Goal: Task Accomplishment & Management: Use online tool/utility

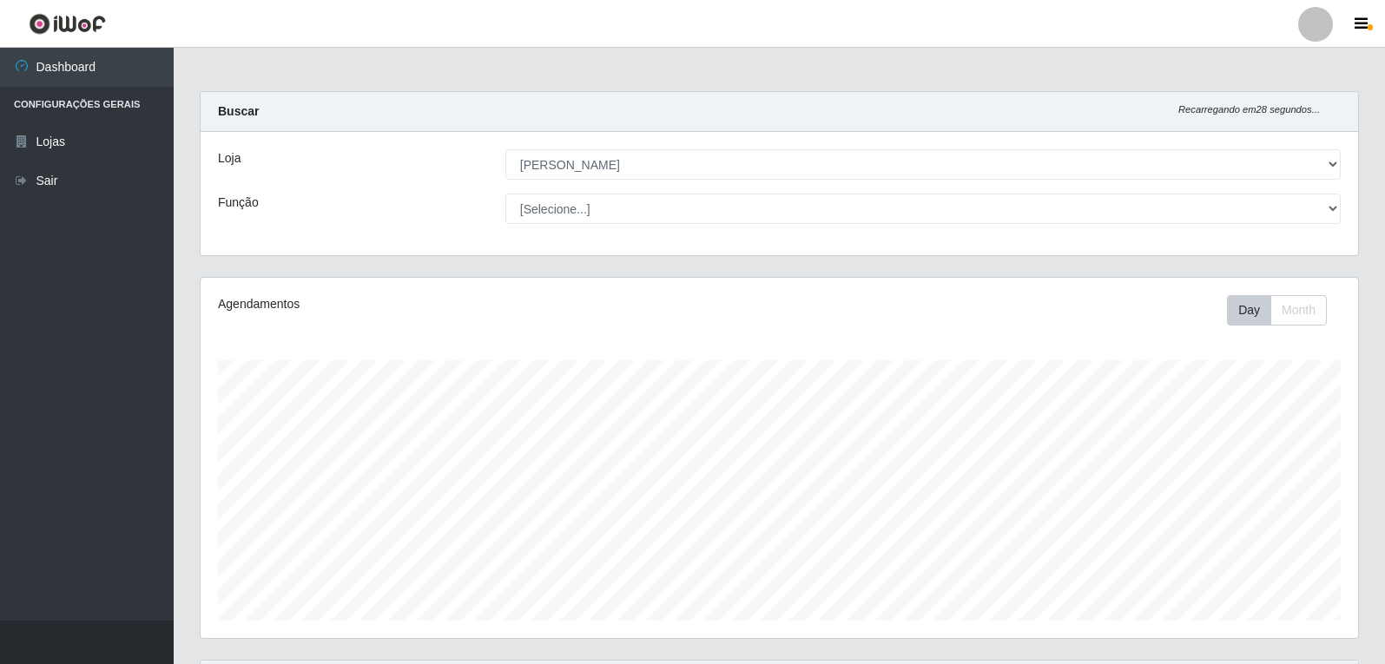
select select "523"
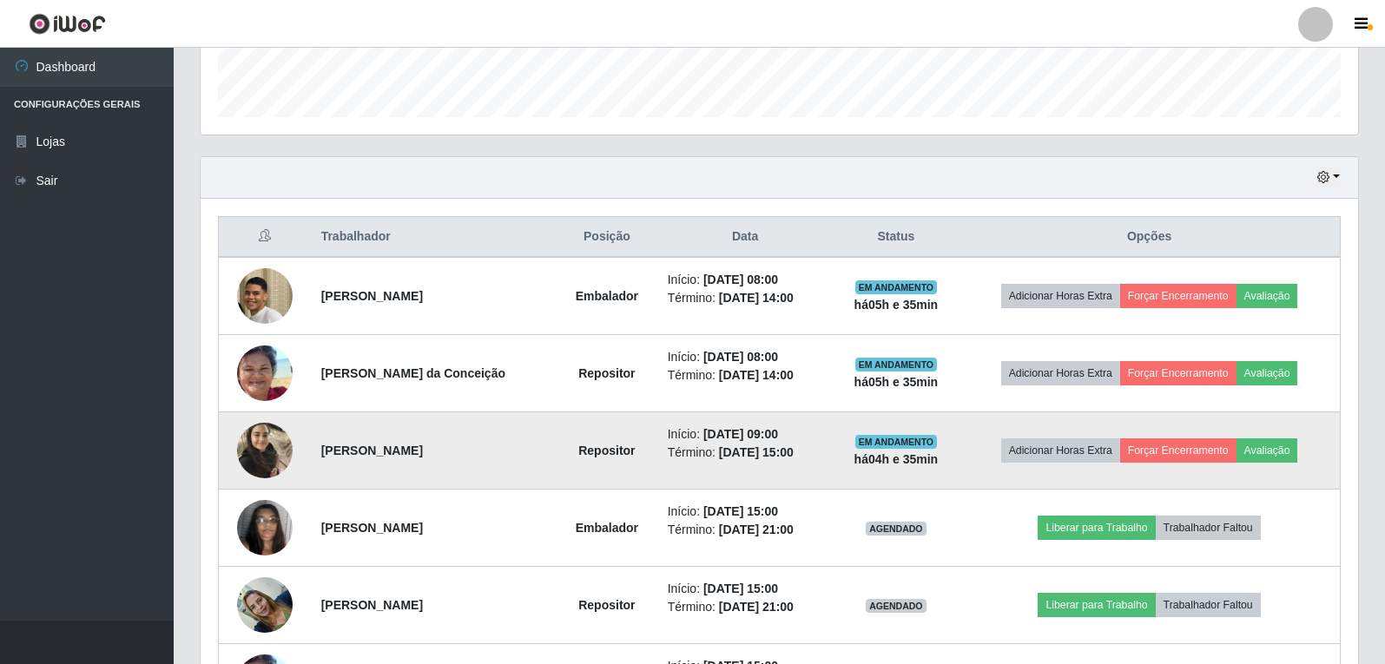
scroll to position [470, 0]
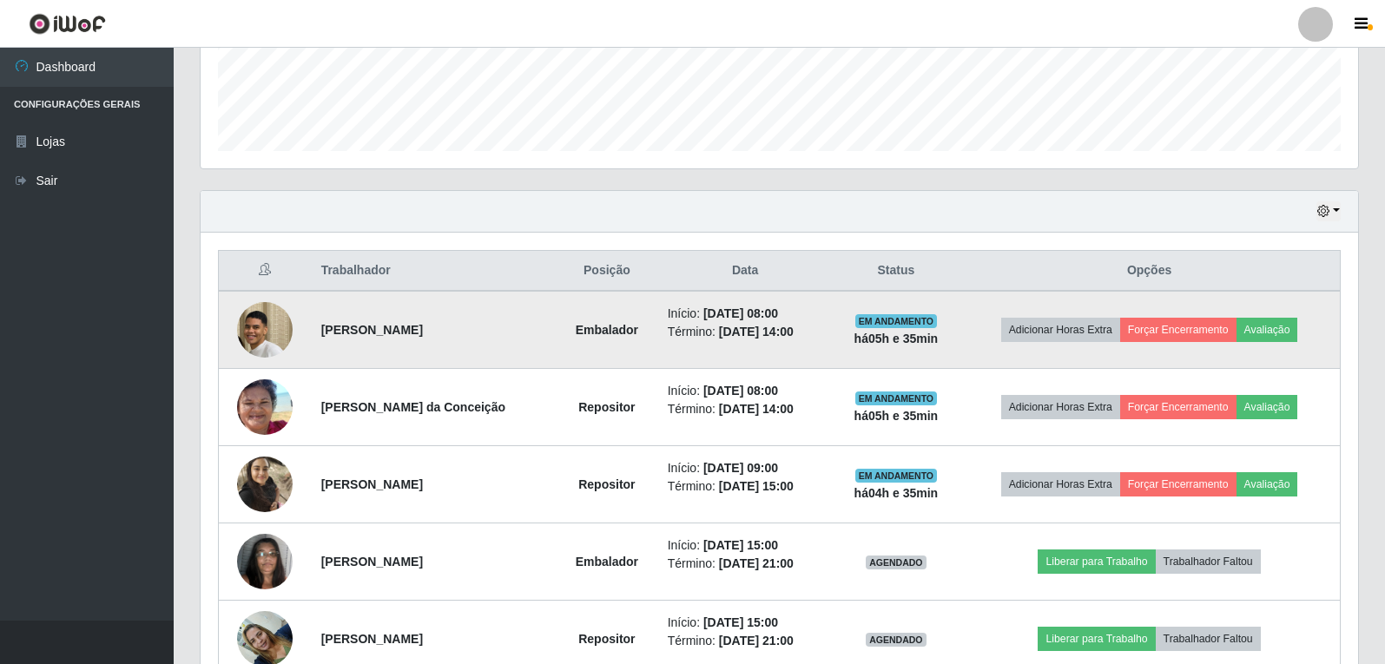
click at [252, 342] on img at bounding box center [265, 330] width 56 height 80
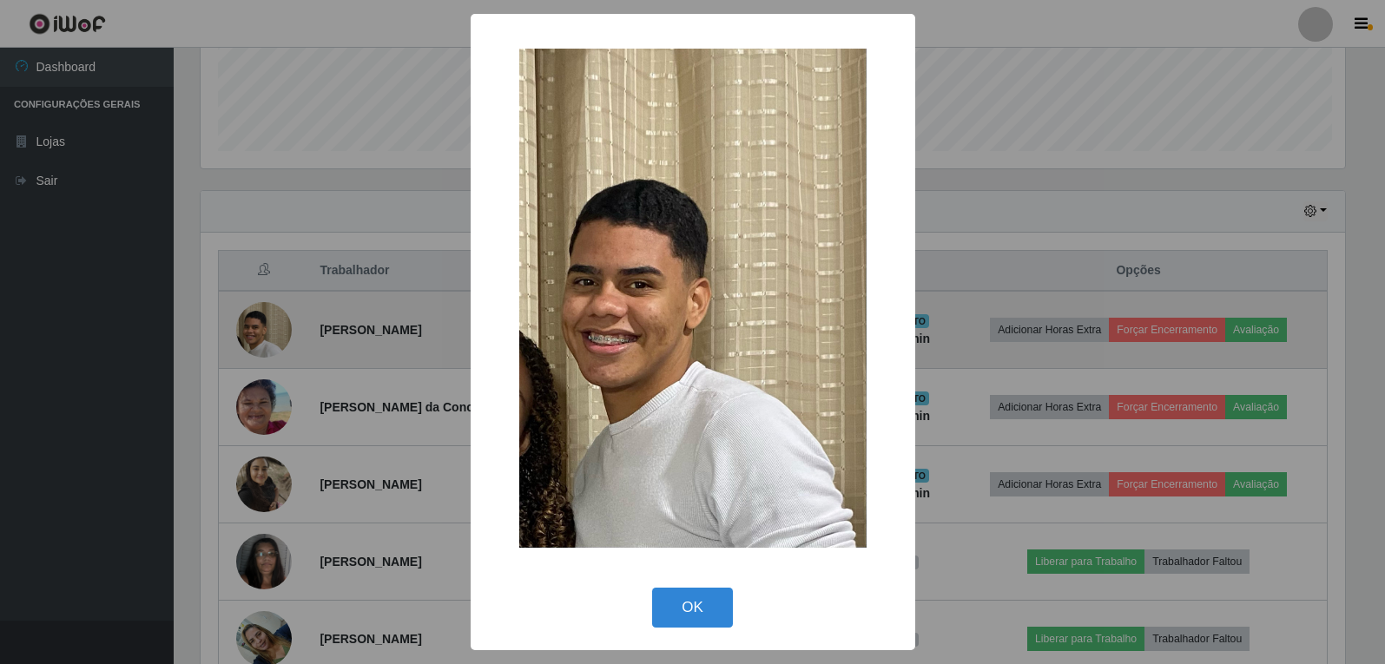
scroll to position [360, 1149]
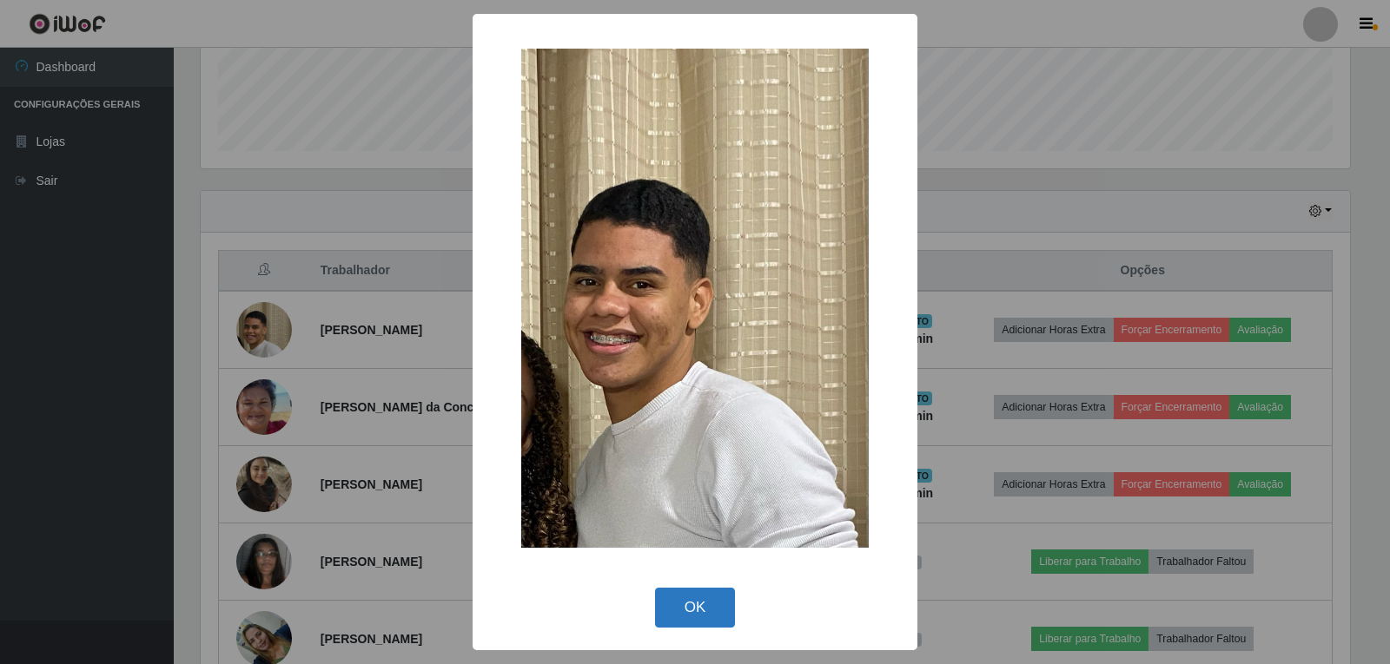
click at [719, 607] on button "OK" at bounding box center [695, 608] width 81 height 41
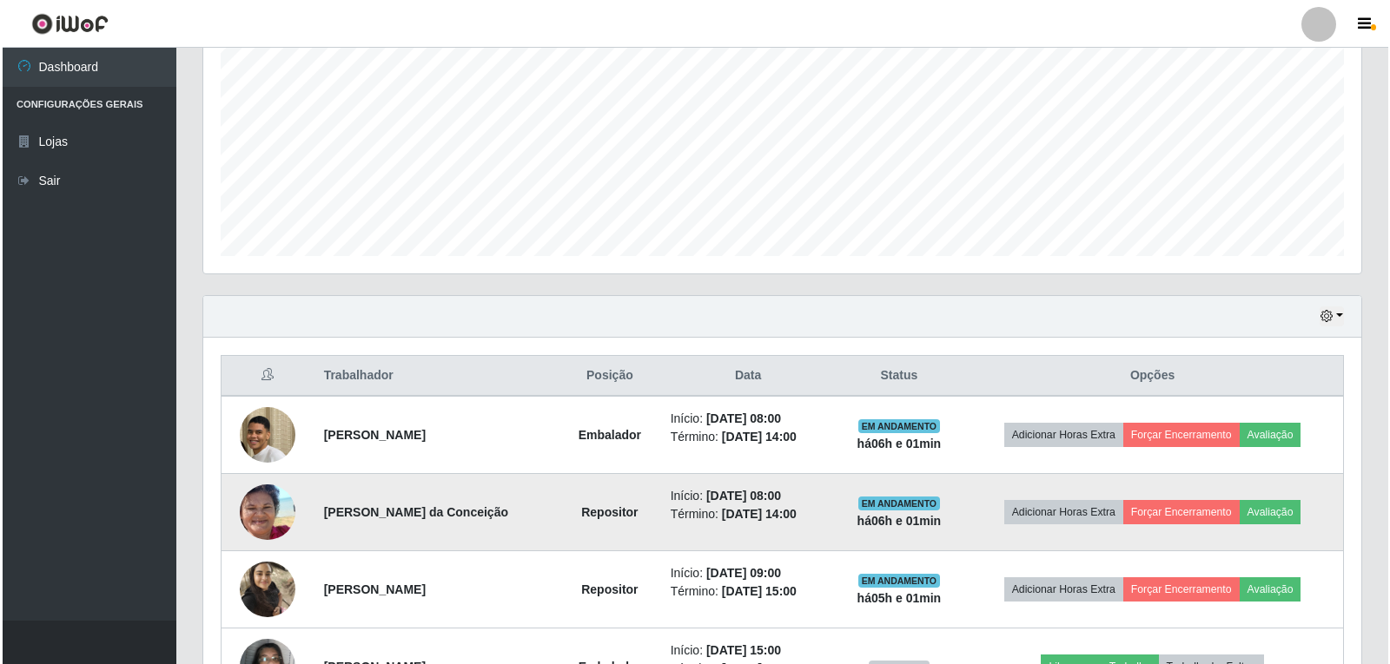
scroll to position [521, 0]
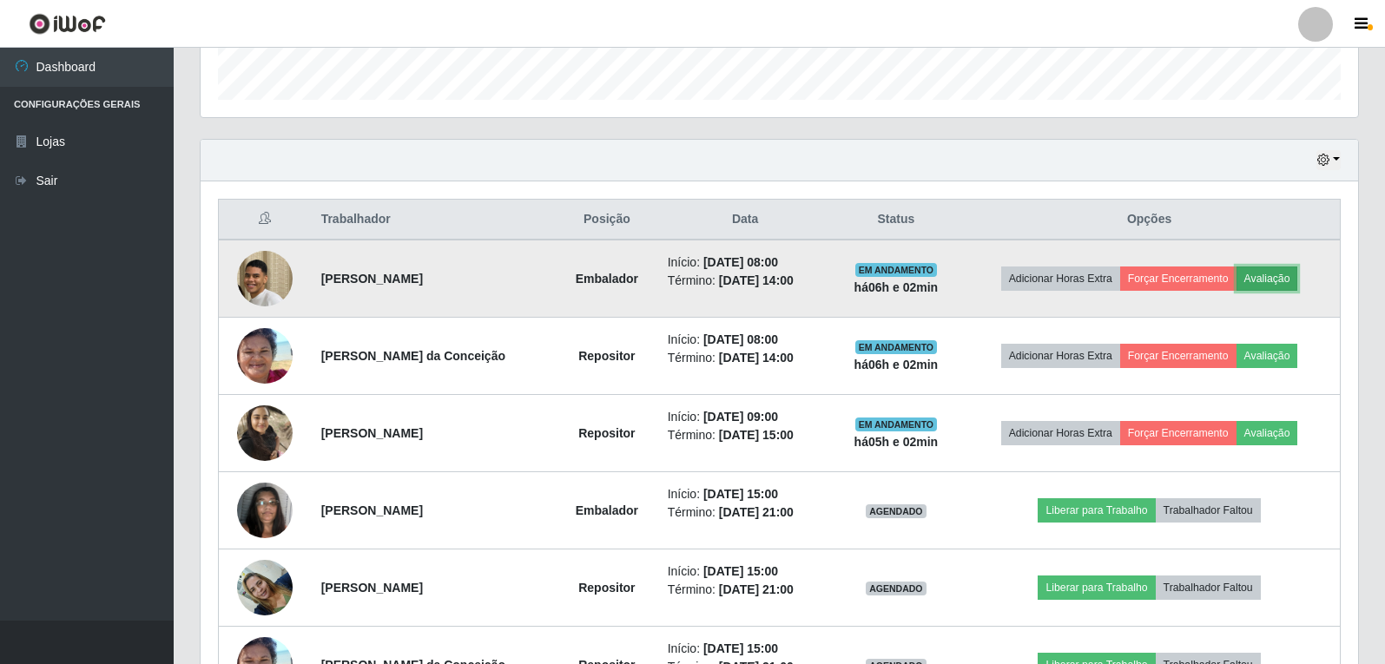
click at [1285, 278] on button "Avaliação" at bounding box center [1268, 279] width 62 height 24
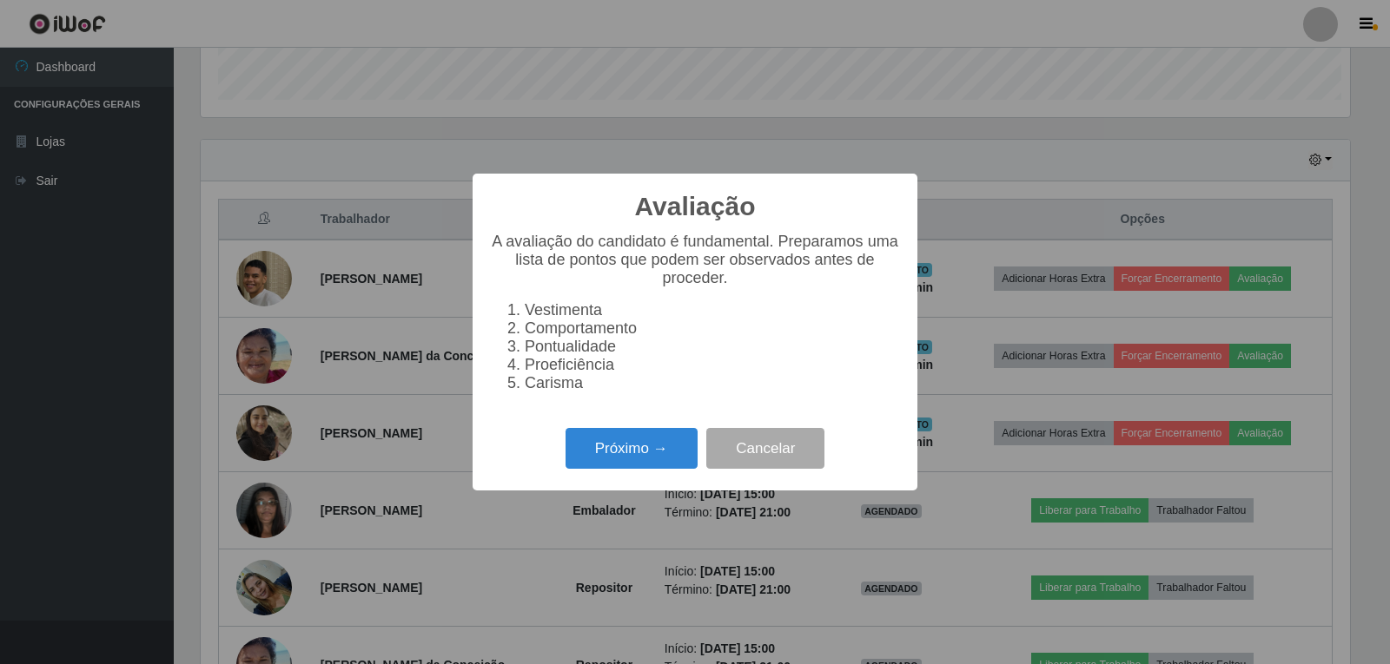
scroll to position [360, 1149]
click at [663, 466] on button "Próximo →" at bounding box center [631, 448] width 132 height 41
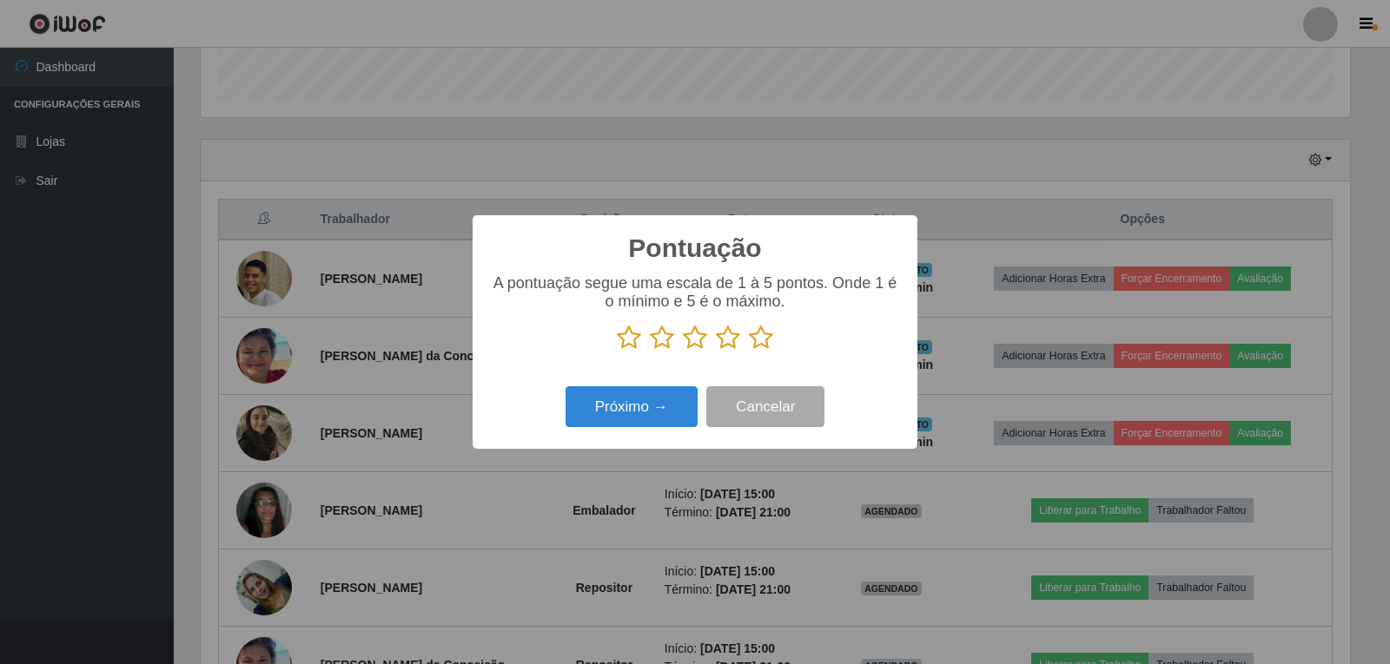
click at [630, 346] on icon at bounding box center [629, 338] width 24 height 26
click at [617, 351] on input "radio" at bounding box center [617, 351] width 0 height 0
click at [673, 414] on button "Próximo →" at bounding box center [631, 406] width 132 height 41
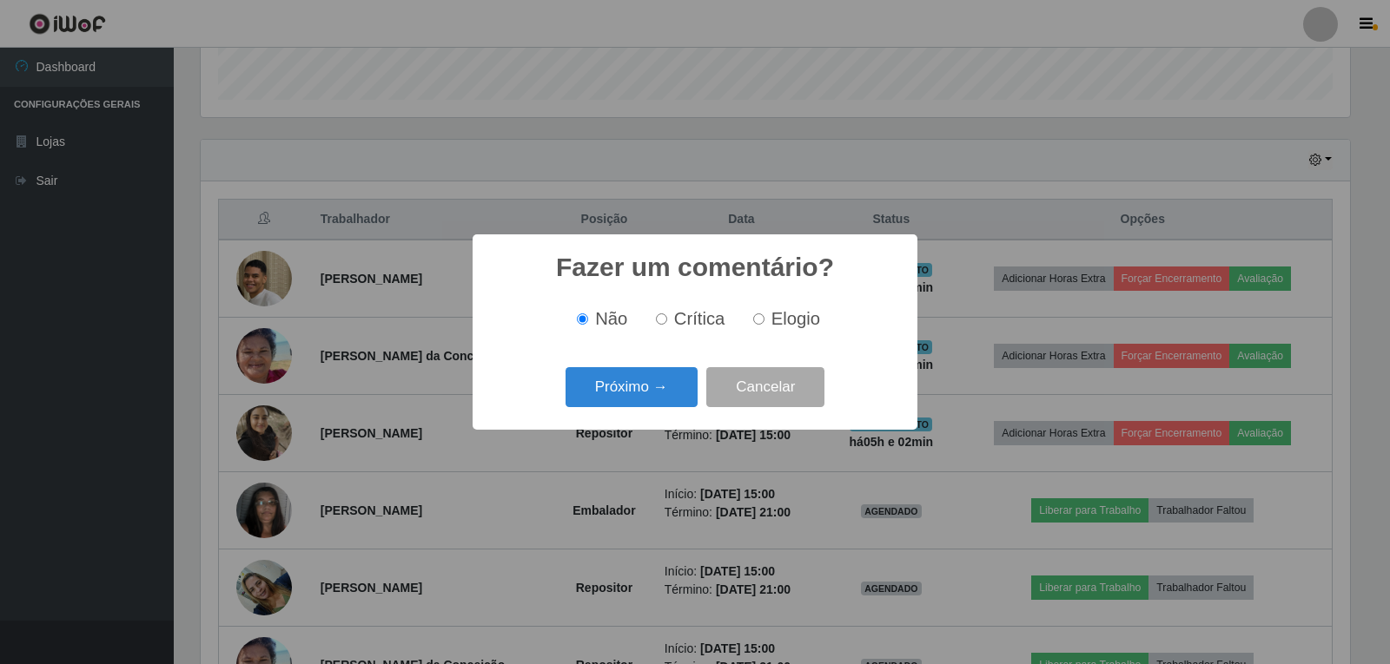
click at [667, 321] on input "Crítica" at bounding box center [661, 319] width 11 height 11
radio input "true"
click at [651, 391] on button "Próximo →" at bounding box center [631, 387] width 132 height 41
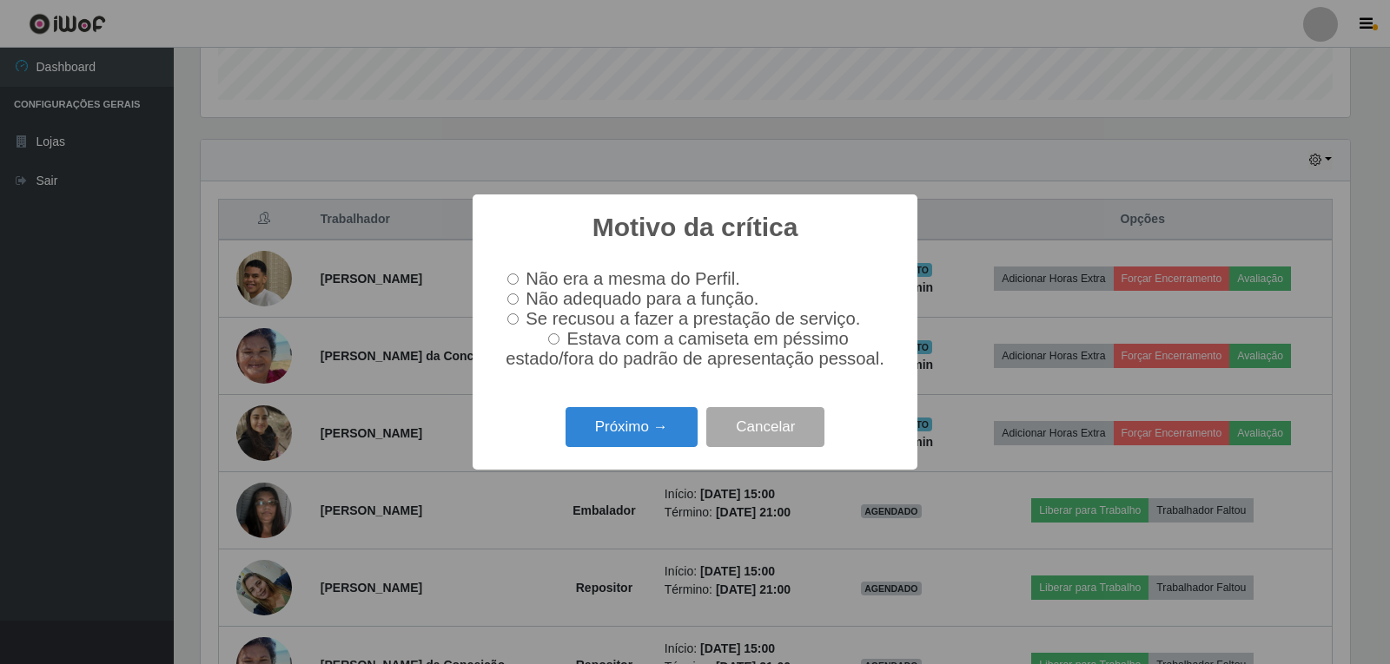
click at [511, 301] on input "Não adequado para a função." at bounding box center [512, 299] width 11 height 11
radio input "true"
click at [636, 437] on button "Próximo →" at bounding box center [631, 427] width 132 height 41
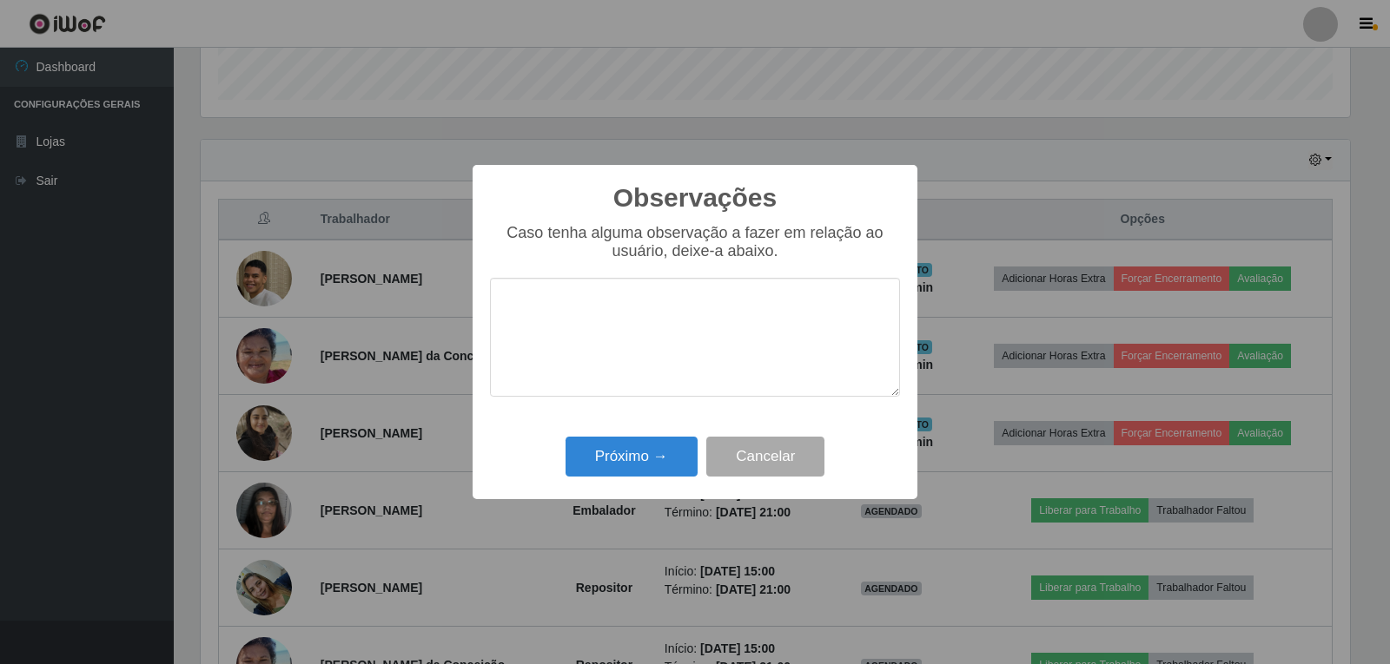
click at [630, 314] on textarea at bounding box center [695, 337] width 410 height 119
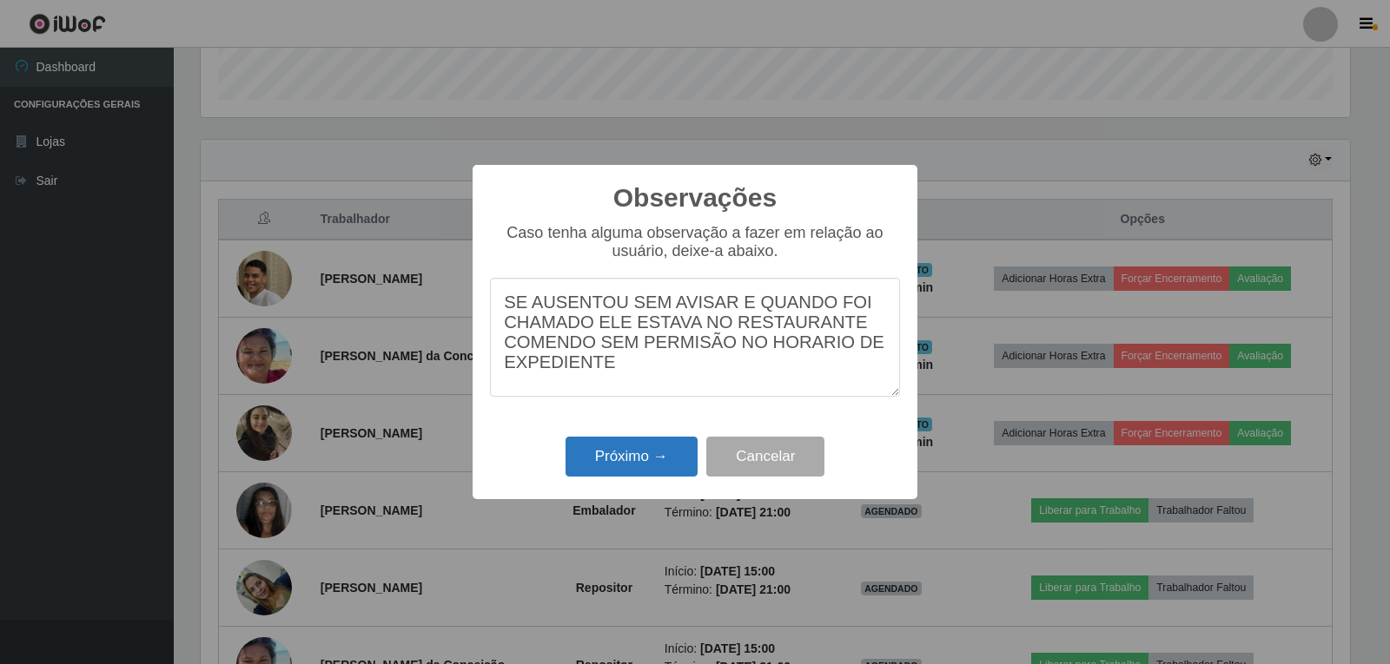
type textarea "SE AUSENTOU SEM AVISAR E QUANDO FOI CHAMADO ELE ESTAVA NO RESTAURANTE COMENDO S…"
click at [619, 446] on button "Próximo →" at bounding box center [631, 457] width 132 height 41
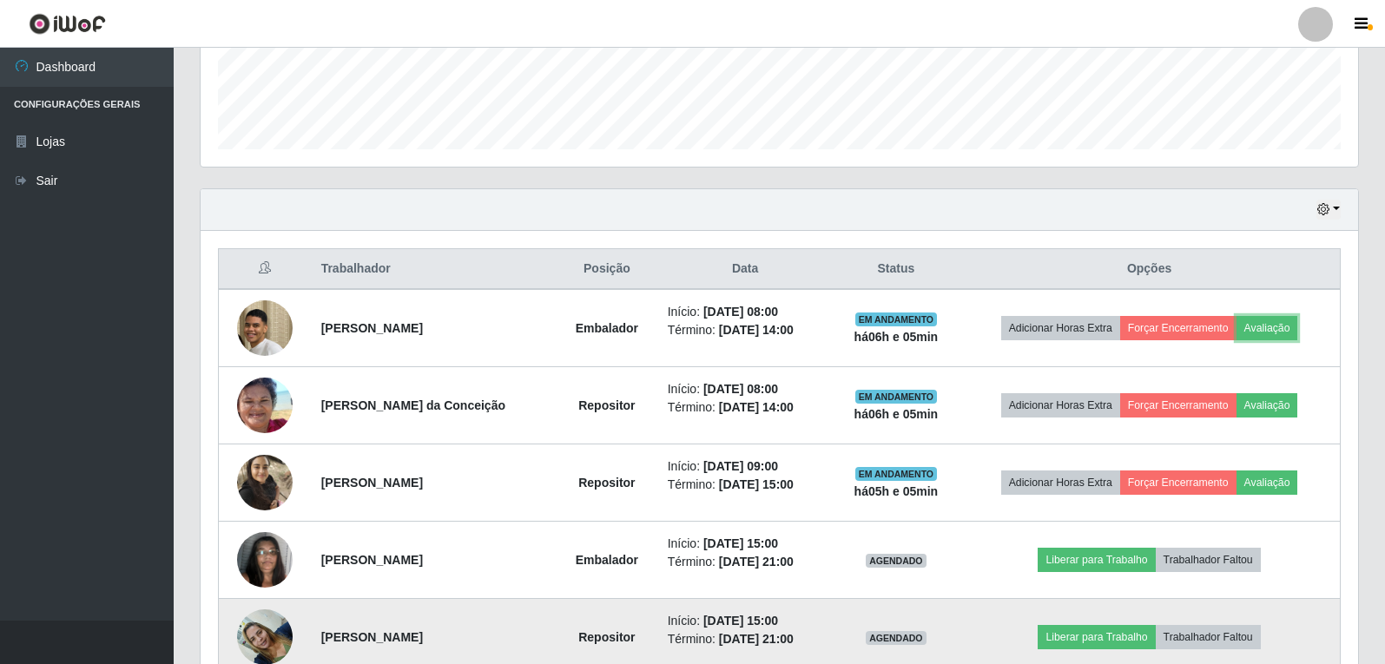
scroll to position [470, 0]
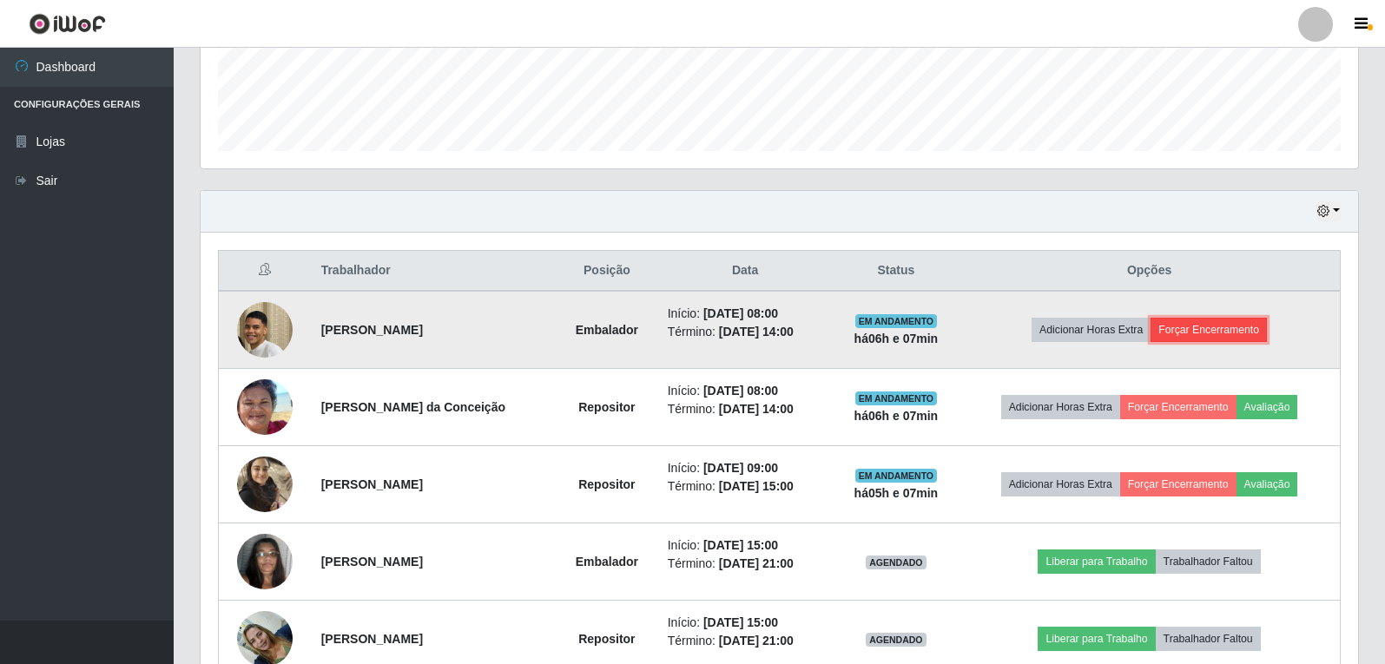
click at [1195, 334] on button "Forçar Encerramento" at bounding box center [1209, 330] width 116 height 24
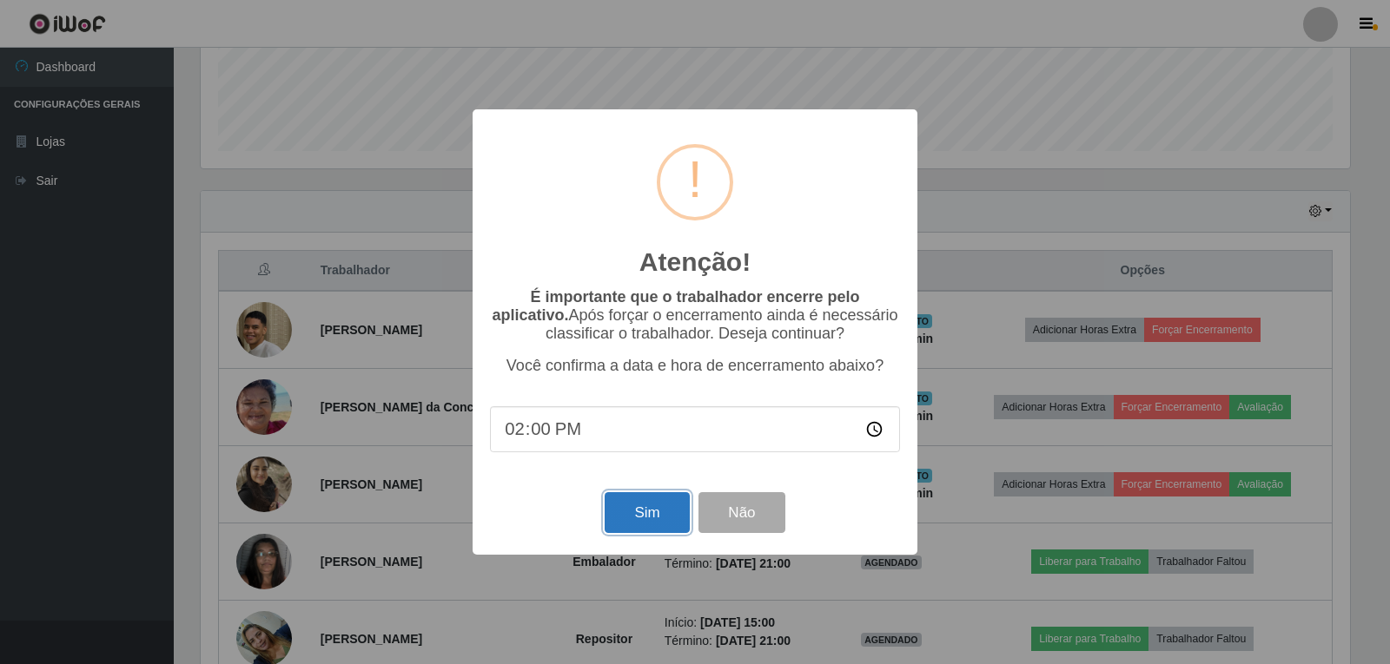
click at [668, 514] on button "Sim" at bounding box center [646, 512] width 84 height 41
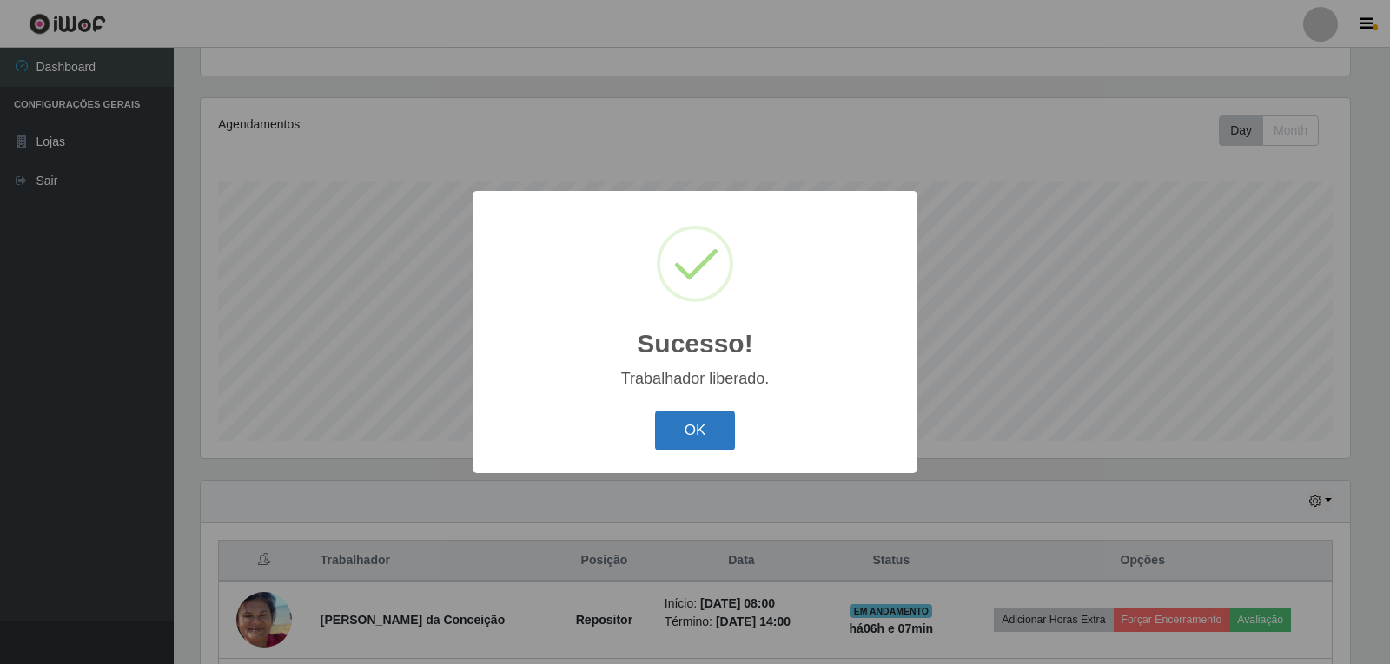
click at [718, 438] on button "OK" at bounding box center [695, 431] width 81 height 41
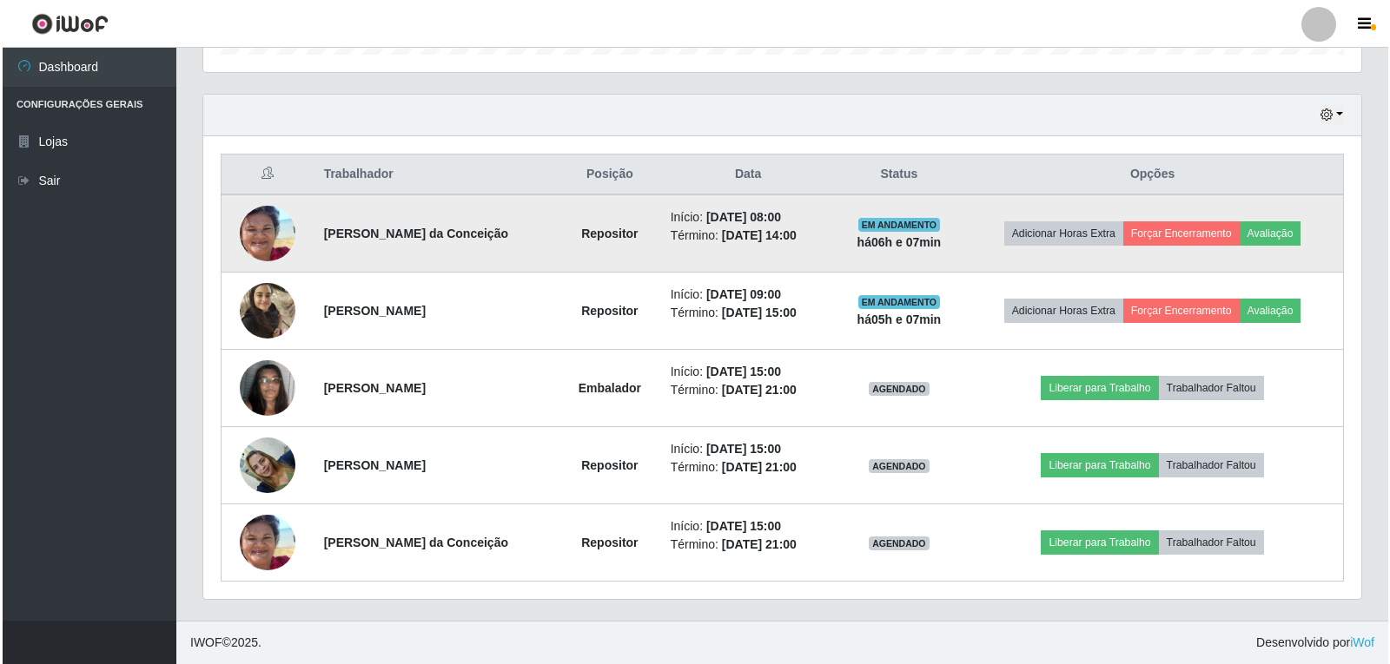
scroll to position [479, 0]
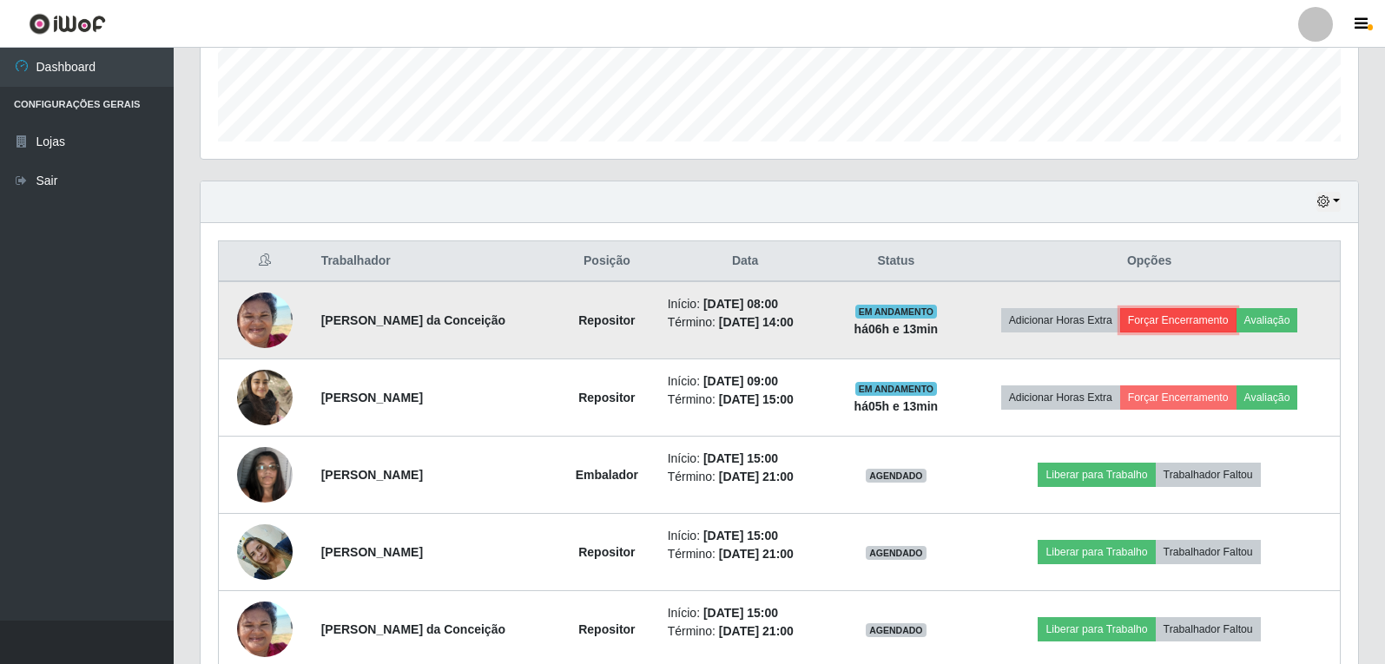
click at [1184, 314] on button "Forçar Encerramento" at bounding box center [1178, 320] width 116 height 24
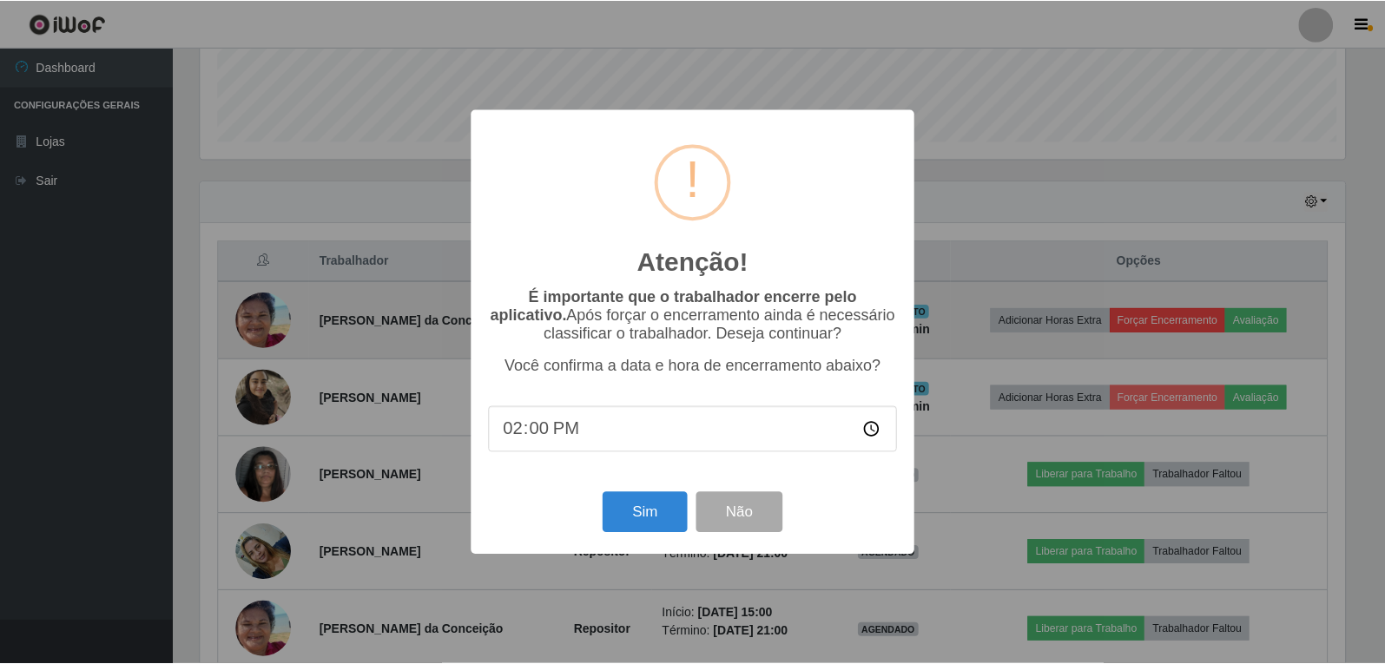
scroll to position [360, 1149]
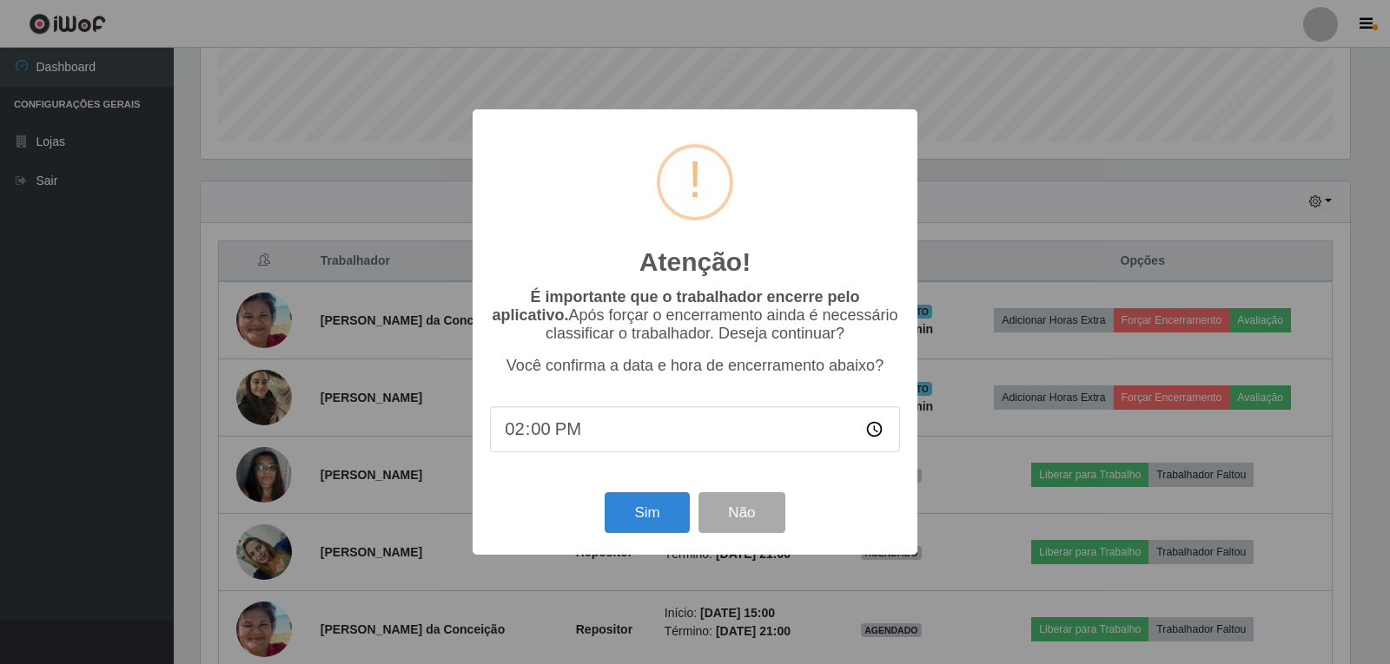
click at [547, 439] on input "14:00" at bounding box center [695, 429] width 410 height 46
type input "14:11"
click at [668, 507] on button "Sim" at bounding box center [646, 512] width 84 height 41
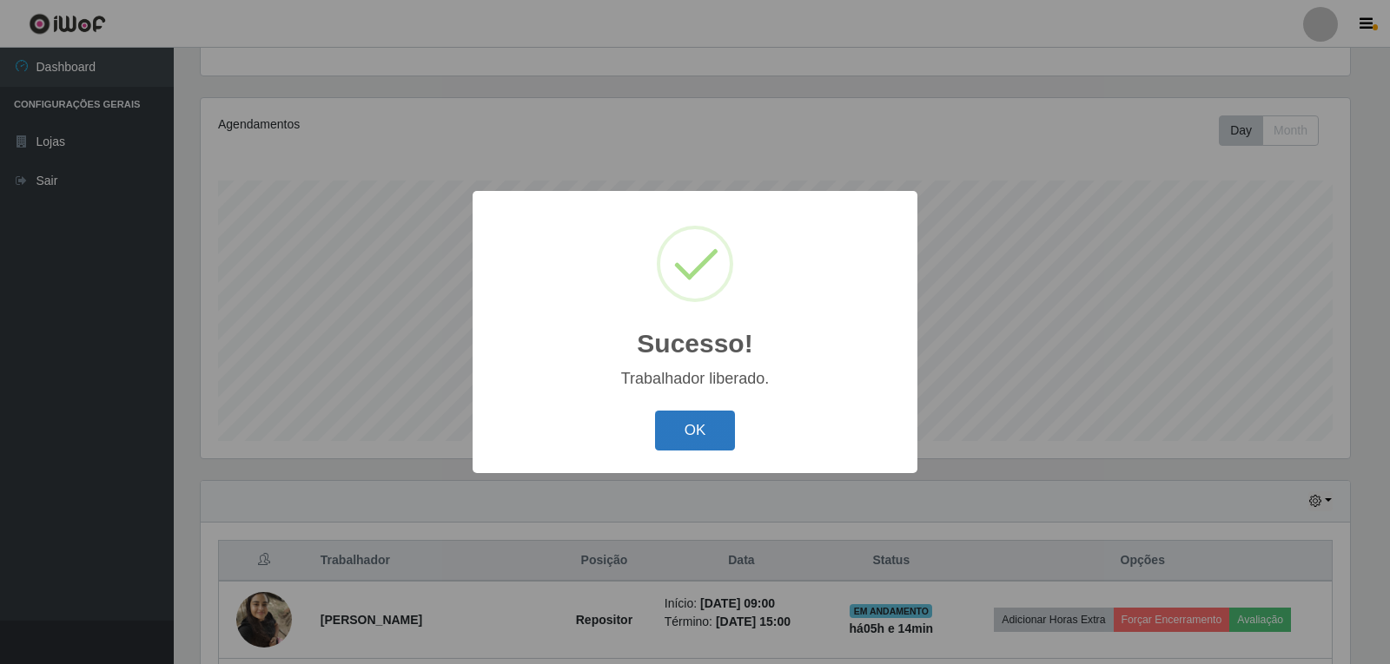
click at [710, 419] on button "OK" at bounding box center [695, 431] width 81 height 41
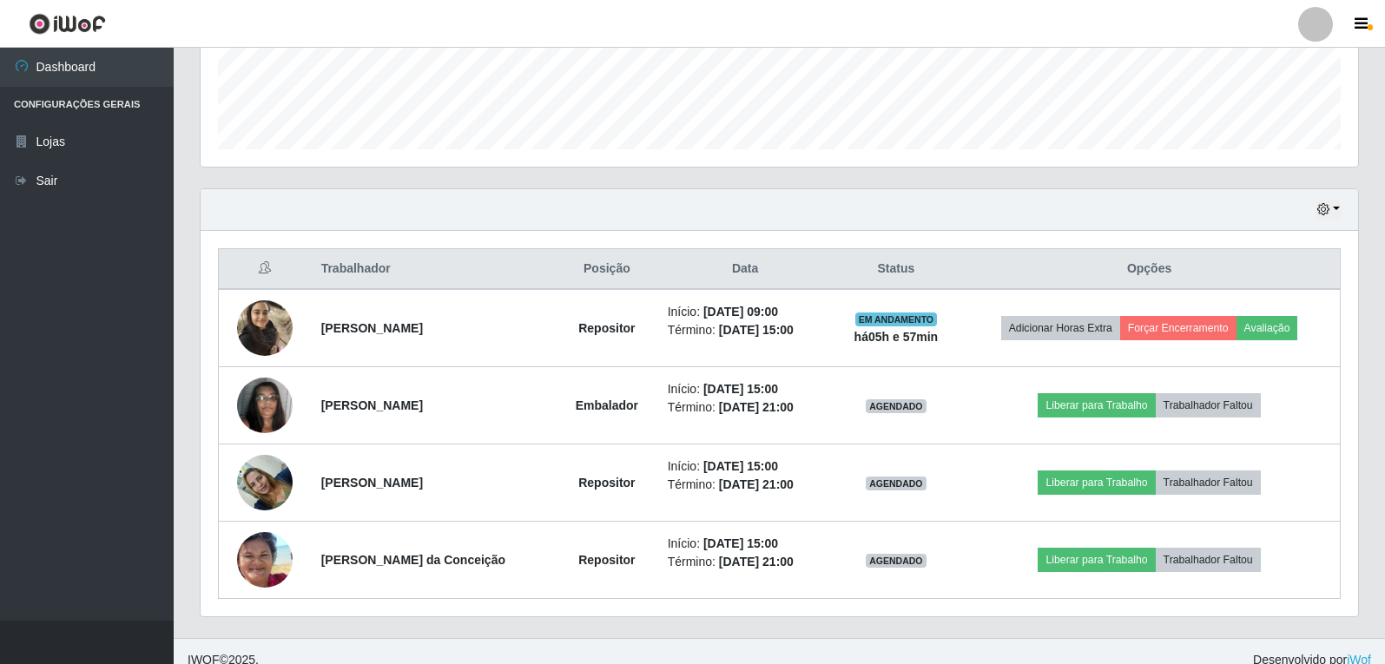
scroll to position [489, 0]
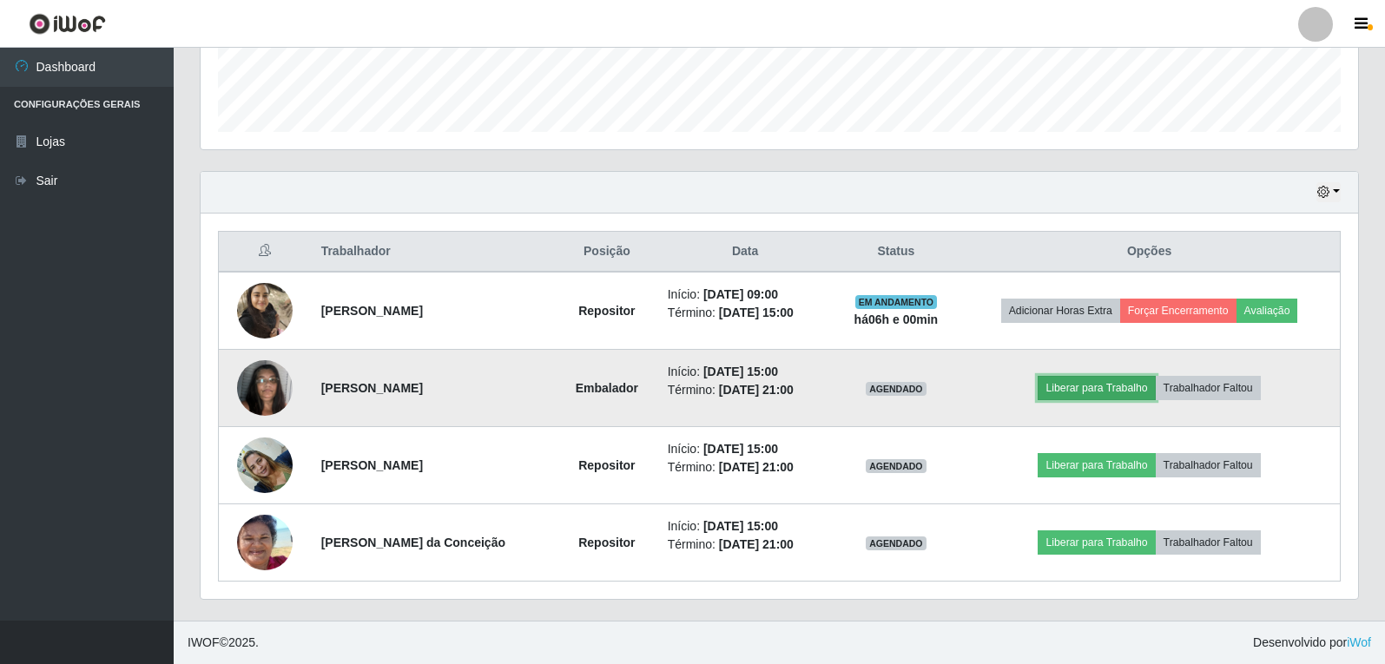
click at [1130, 387] on button "Liberar para Trabalho" at bounding box center [1096, 388] width 117 height 24
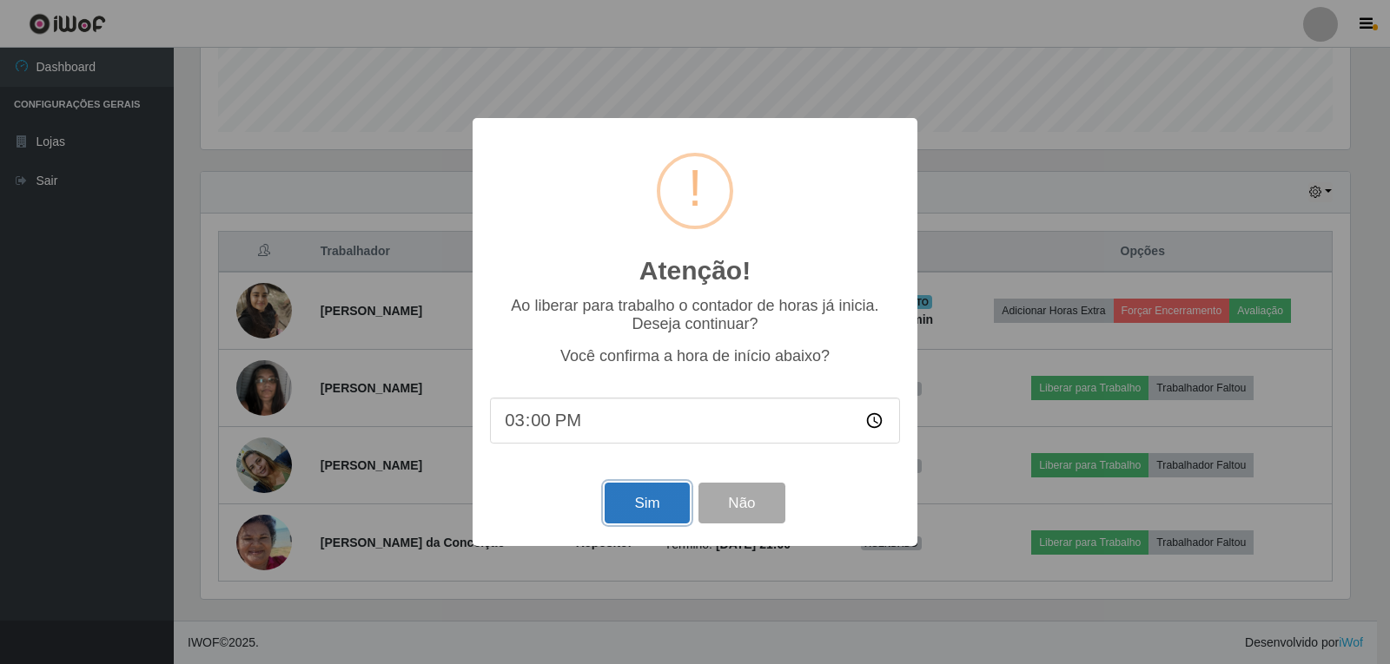
click at [625, 517] on button "Sim" at bounding box center [646, 503] width 84 height 41
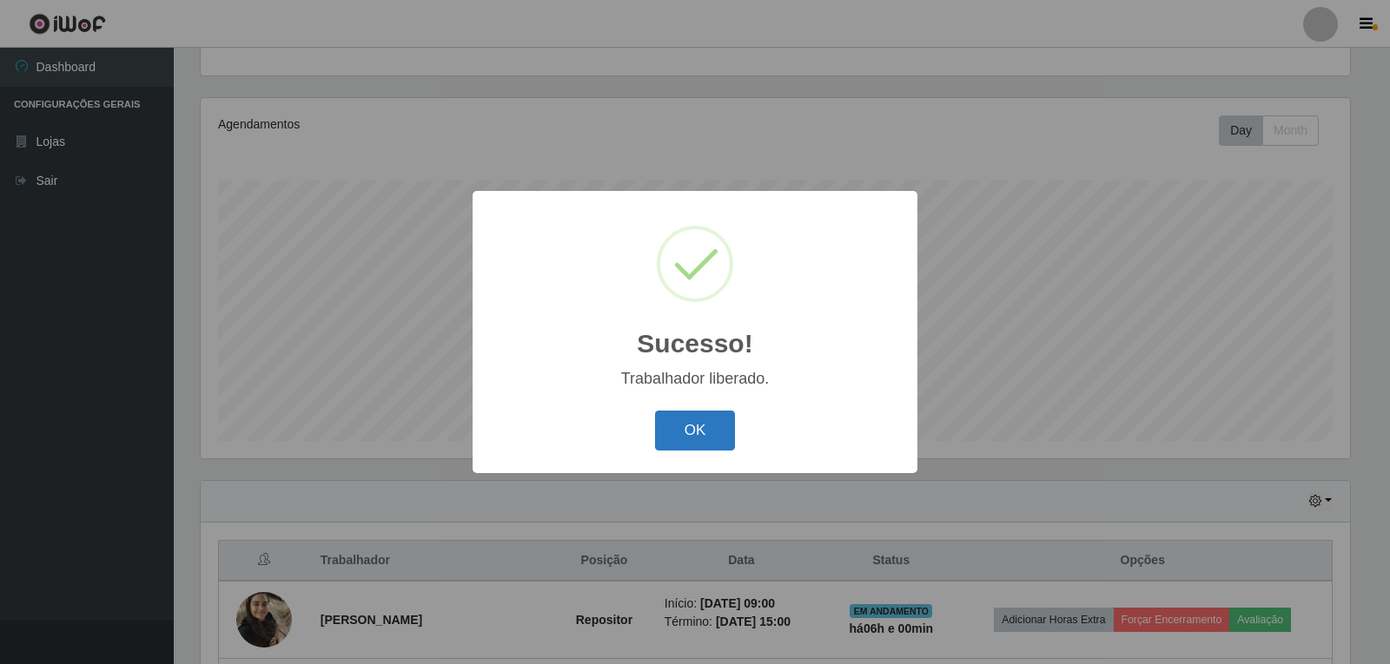
click at [690, 428] on button "OK" at bounding box center [695, 431] width 81 height 41
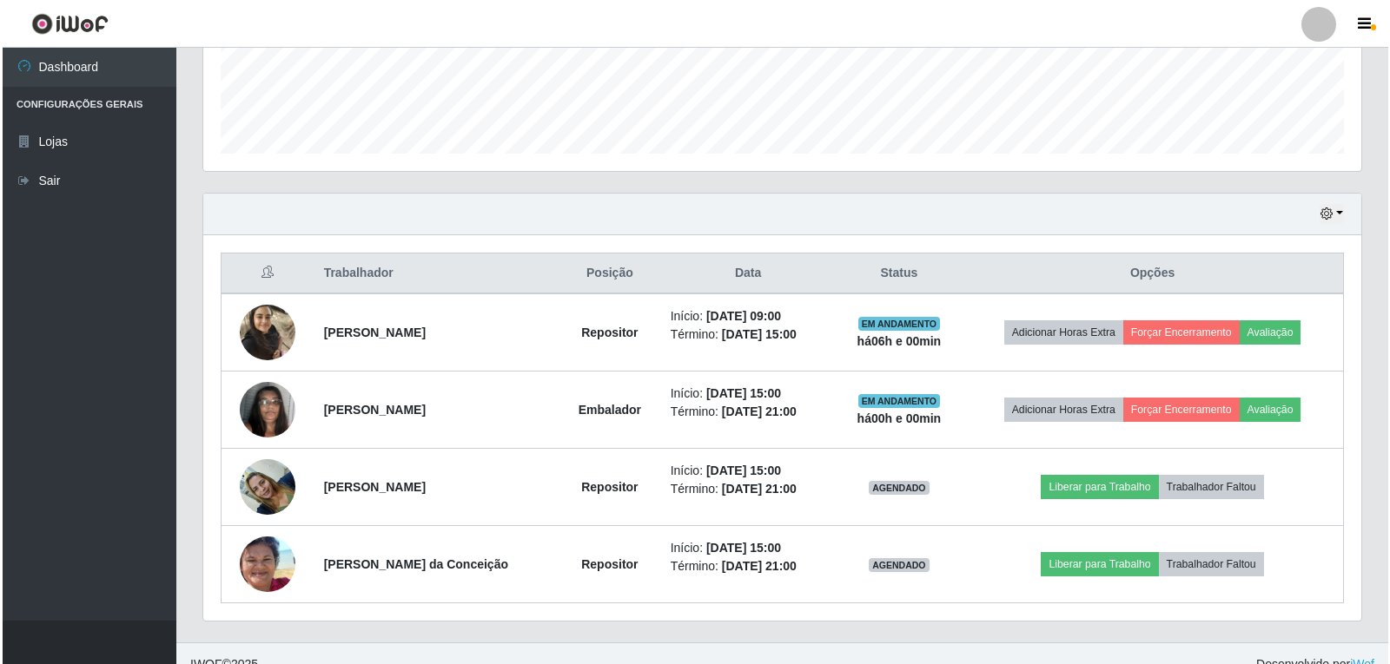
scroll to position [489, 0]
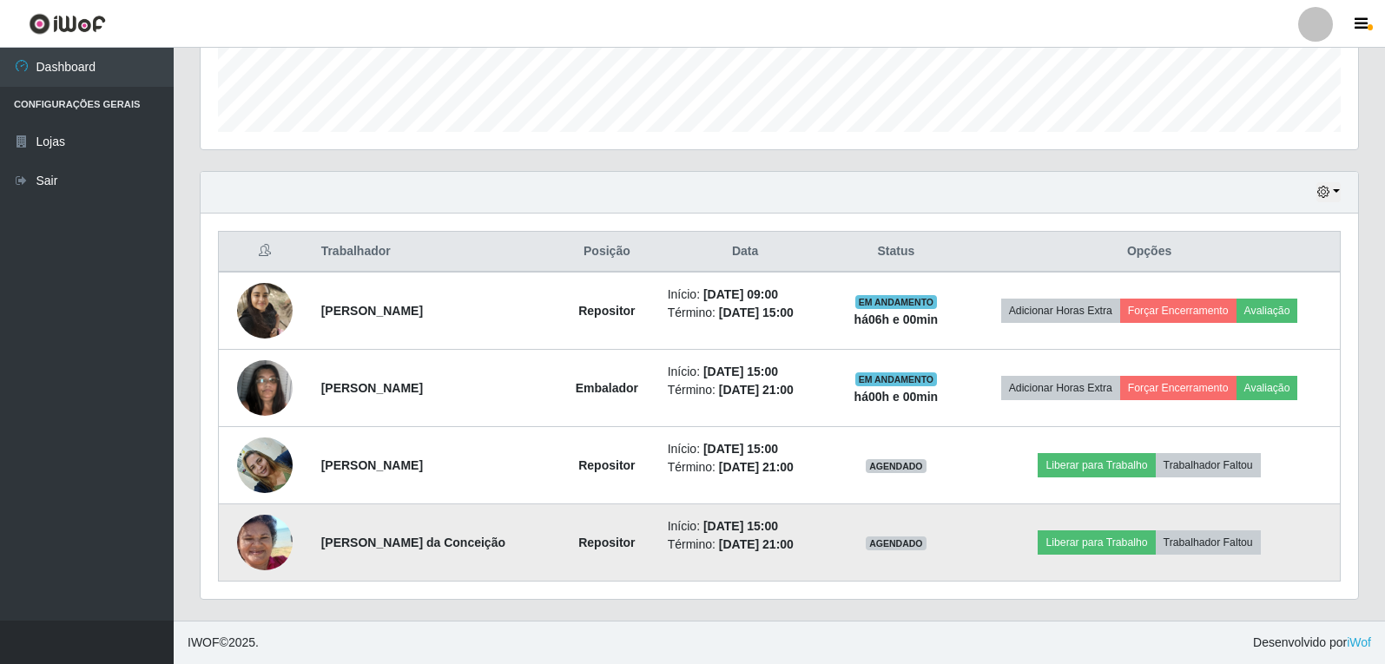
click at [276, 539] on img at bounding box center [265, 543] width 56 height 121
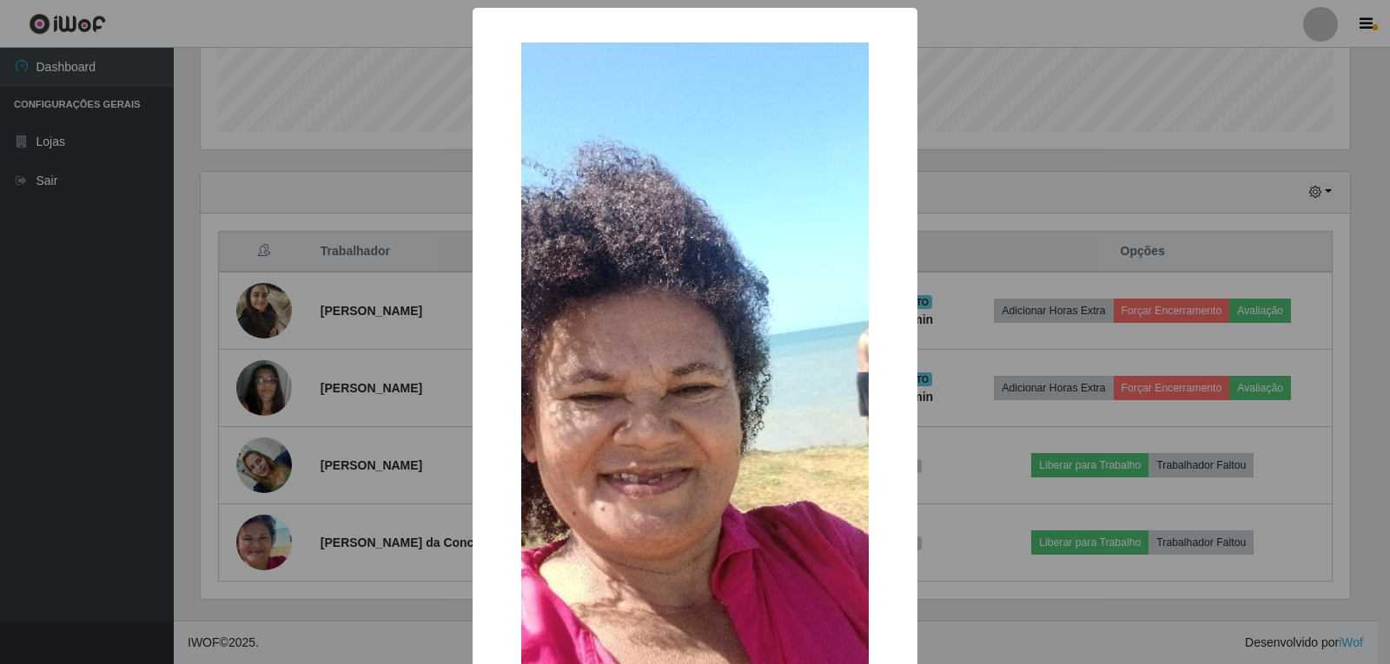
click at [948, 505] on div "× OK Cancel" at bounding box center [695, 332] width 1390 height 664
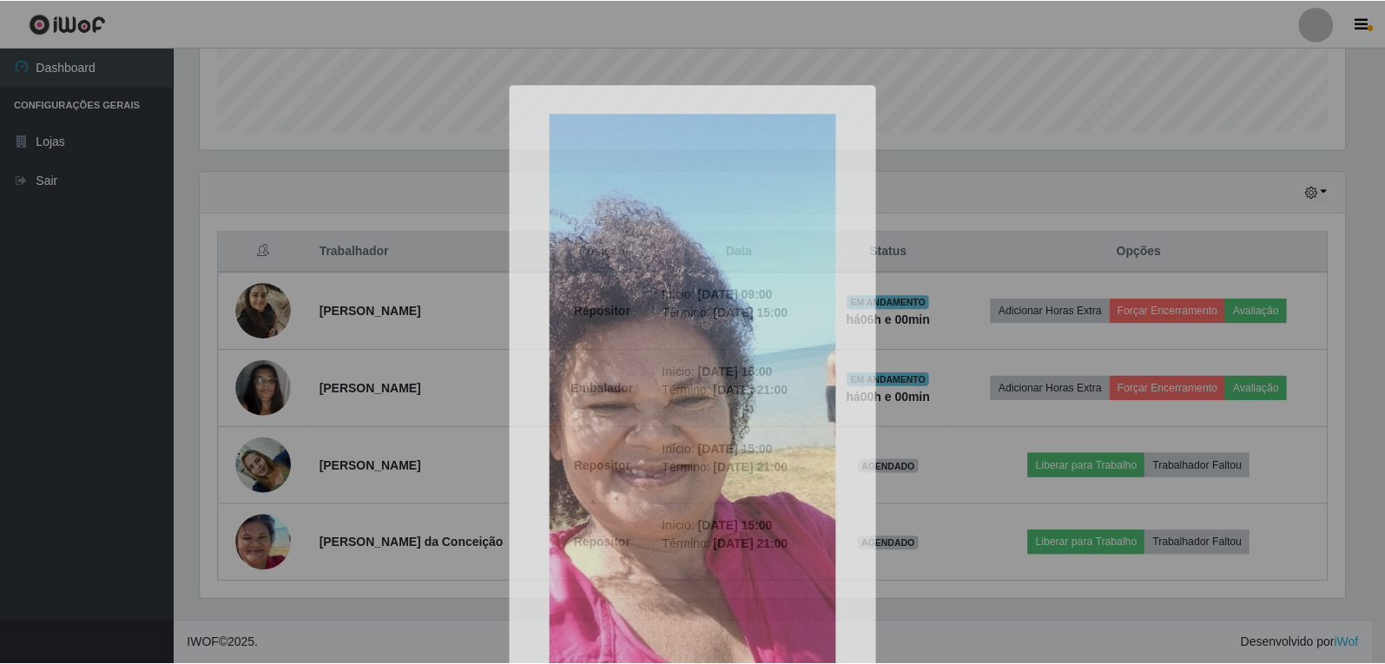
scroll to position [360, 1158]
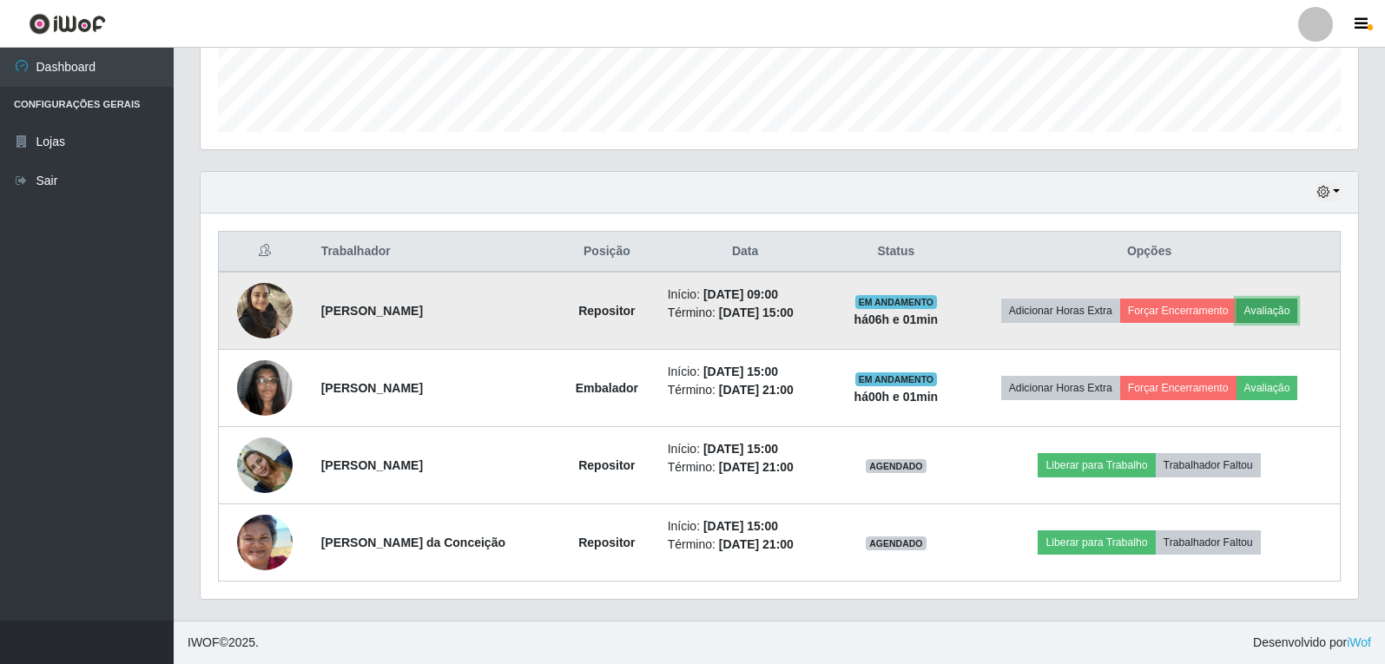
click at [1256, 315] on button "Avaliação" at bounding box center [1268, 311] width 62 height 24
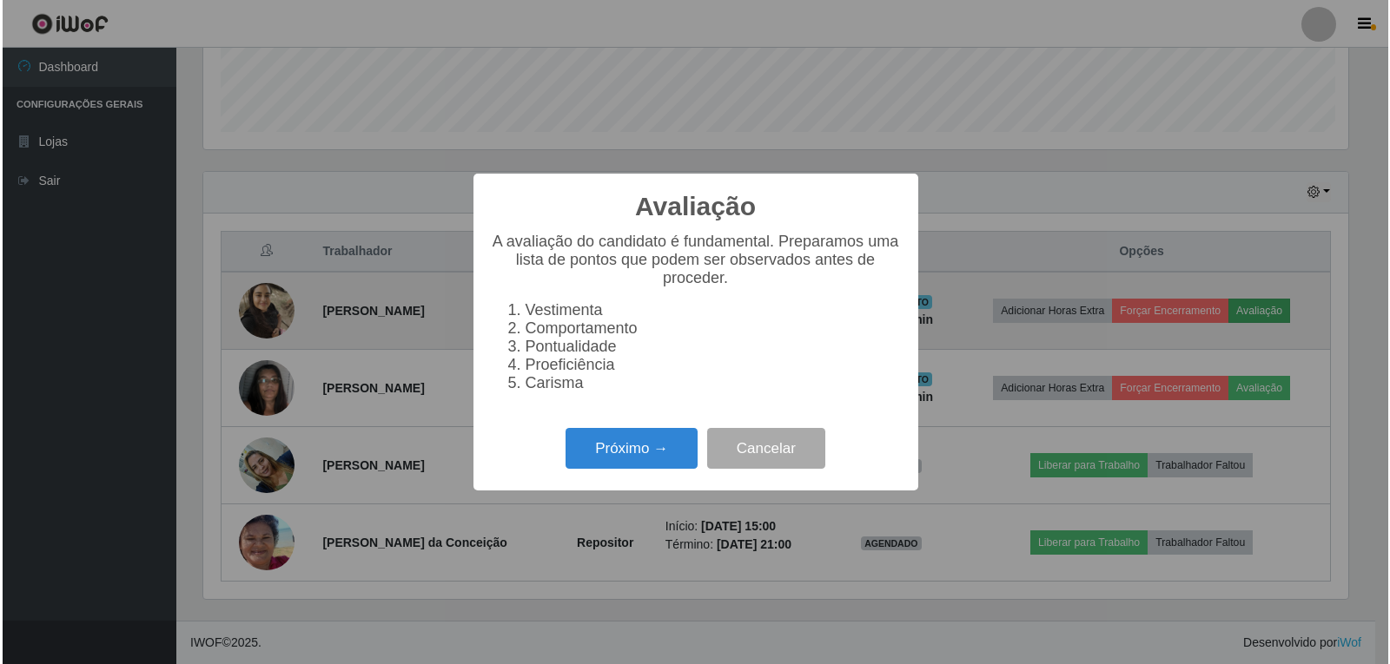
scroll to position [360, 1149]
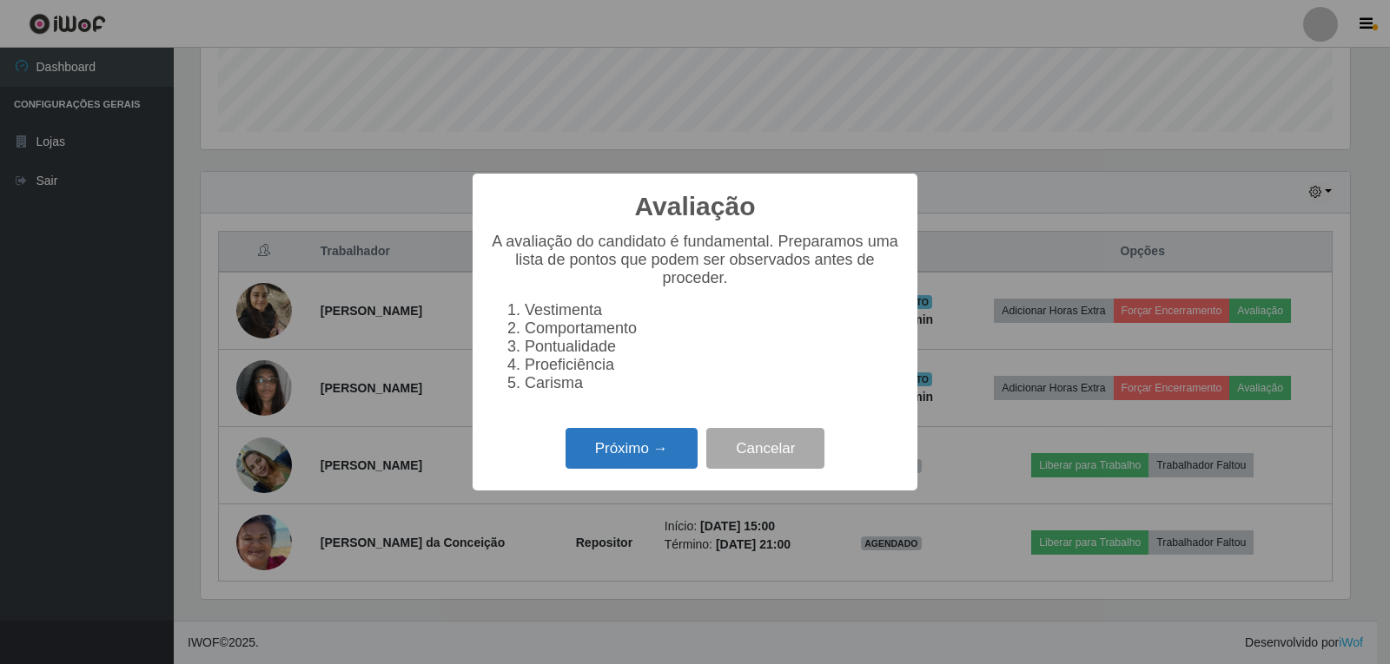
click at [631, 457] on button "Próximo →" at bounding box center [631, 448] width 132 height 41
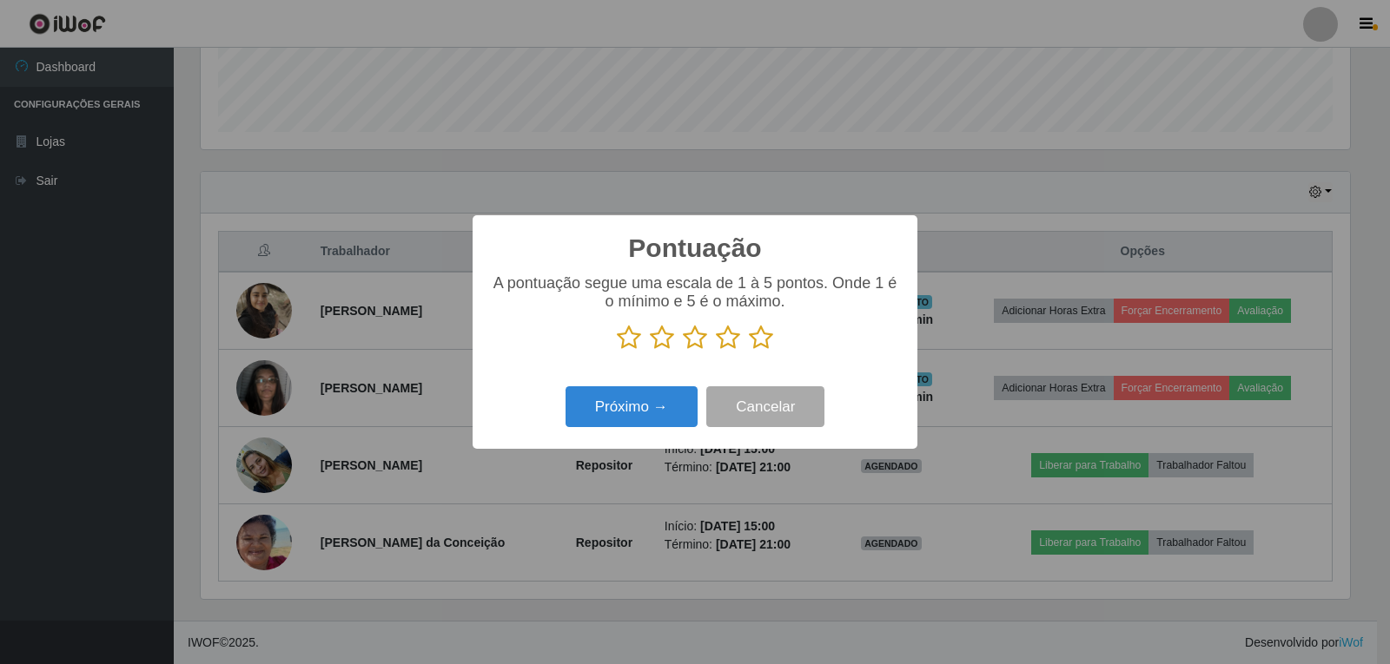
click at [763, 344] on icon at bounding box center [761, 338] width 24 height 26
click at [749, 351] on input "radio" at bounding box center [749, 351] width 0 height 0
click at [689, 406] on button "Próximo →" at bounding box center [631, 406] width 132 height 41
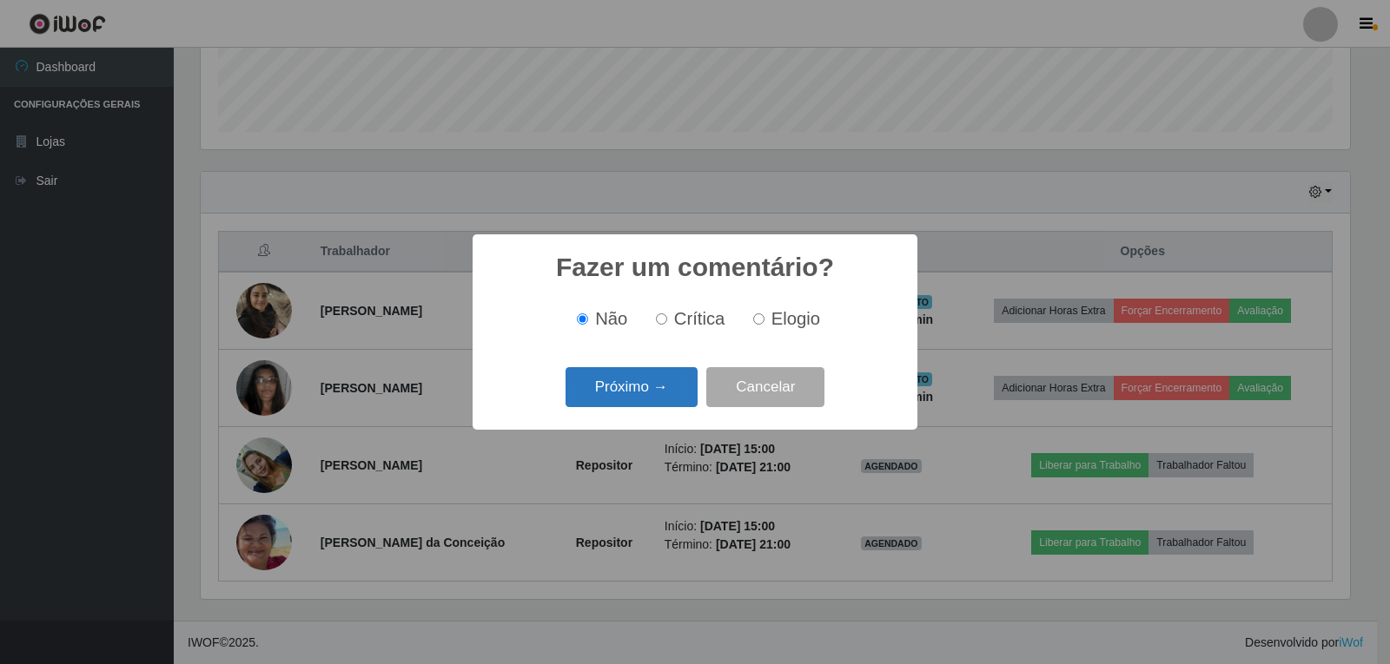
click at [636, 390] on button "Próximo →" at bounding box center [631, 387] width 132 height 41
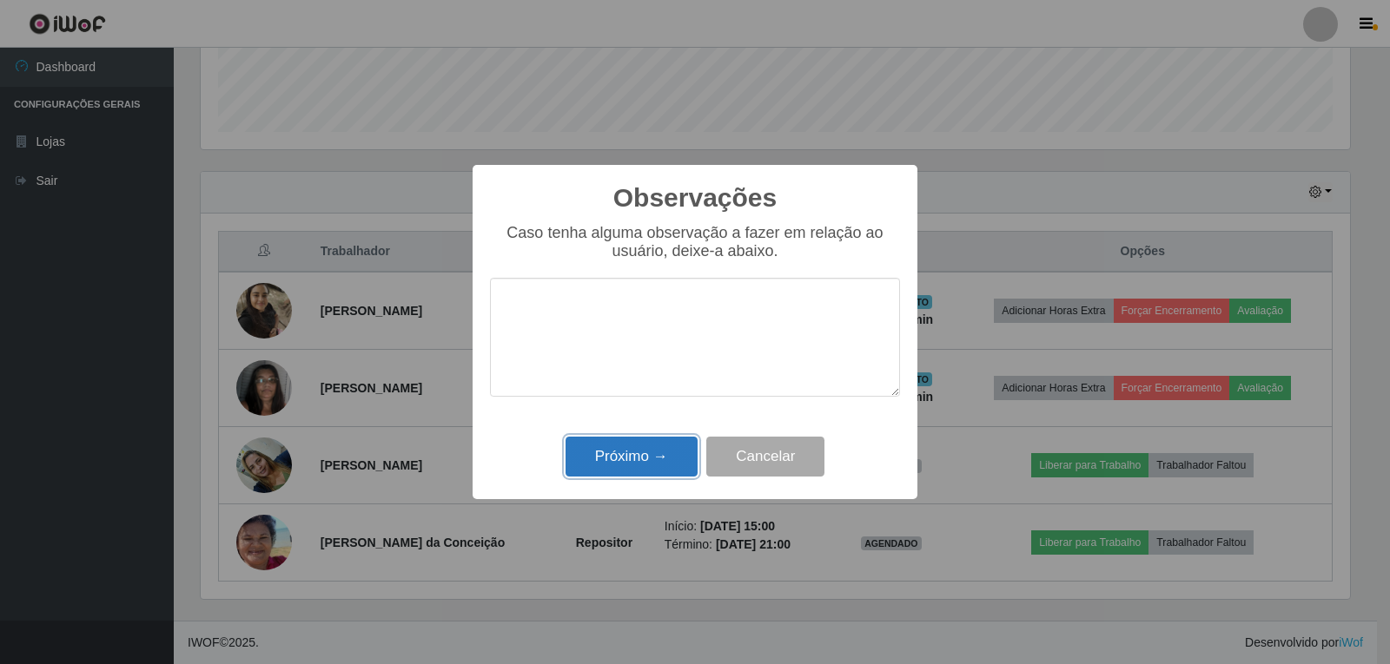
click at [648, 463] on button "Próximo →" at bounding box center [631, 457] width 132 height 41
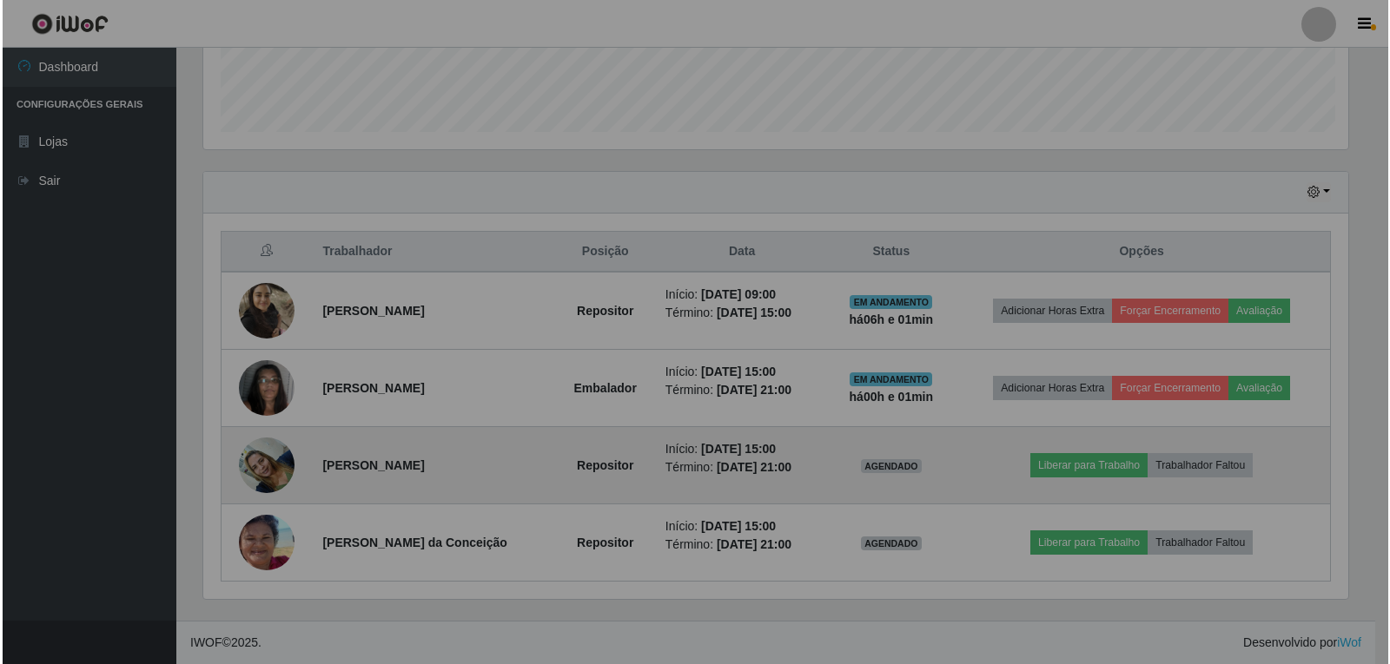
scroll to position [360, 1158]
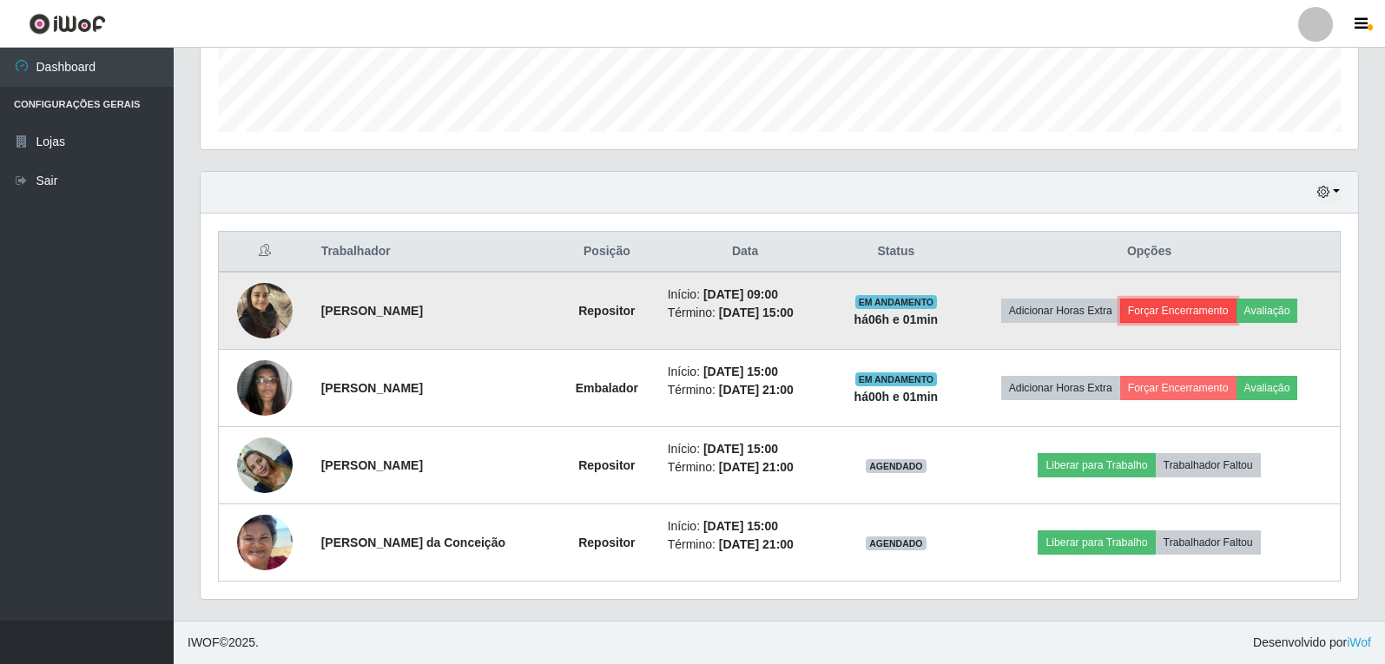
click at [1137, 314] on button "Forçar Encerramento" at bounding box center [1178, 311] width 116 height 24
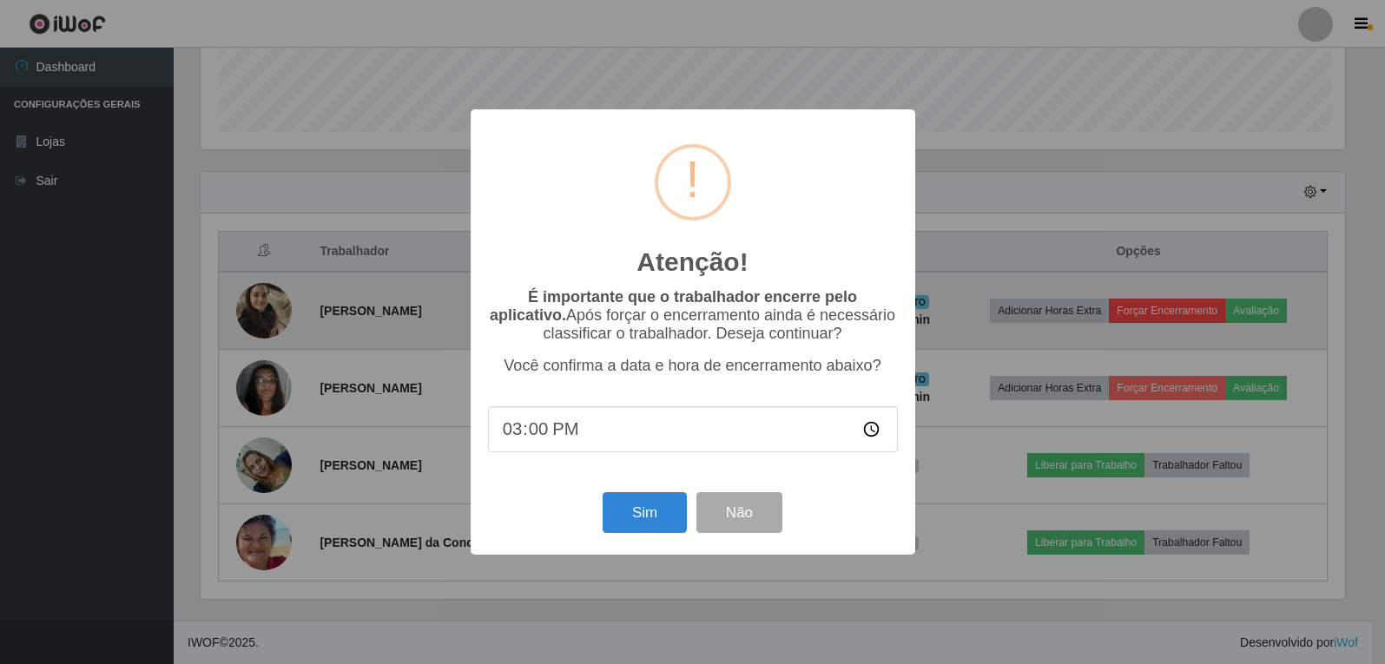
scroll to position [360, 1149]
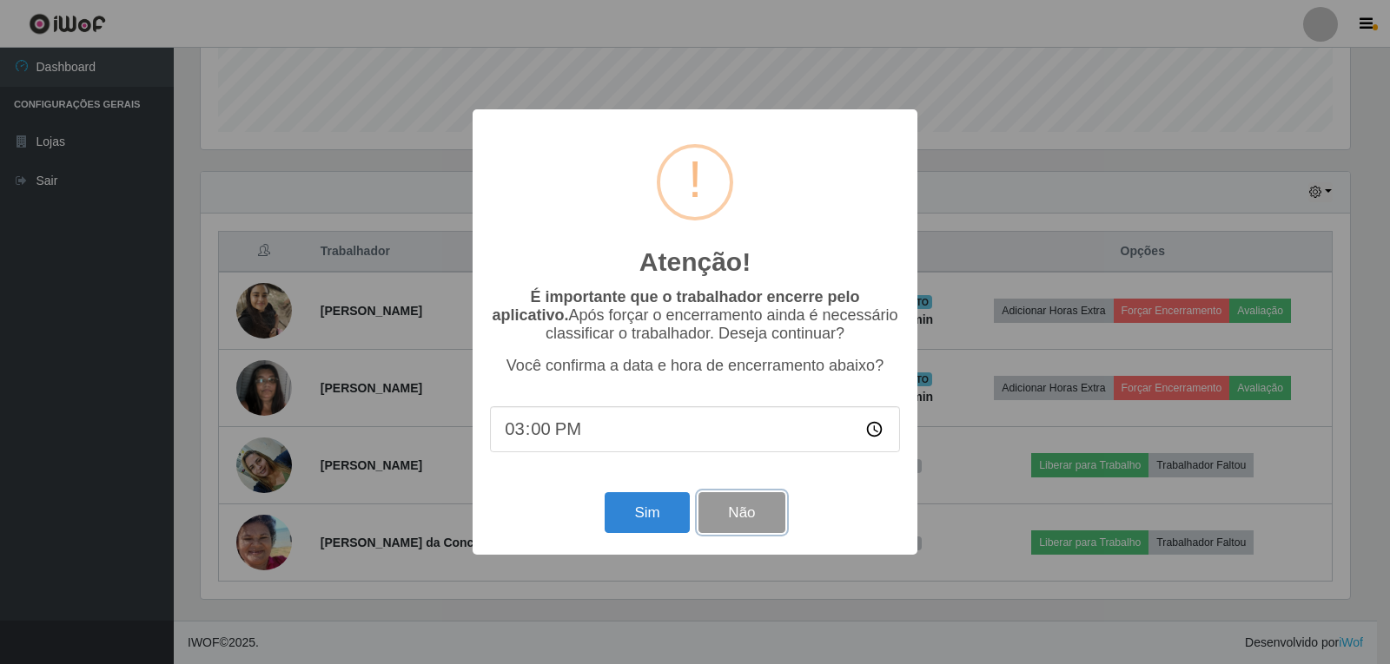
click at [743, 517] on button "Não" at bounding box center [741, 512] width 86 height 41
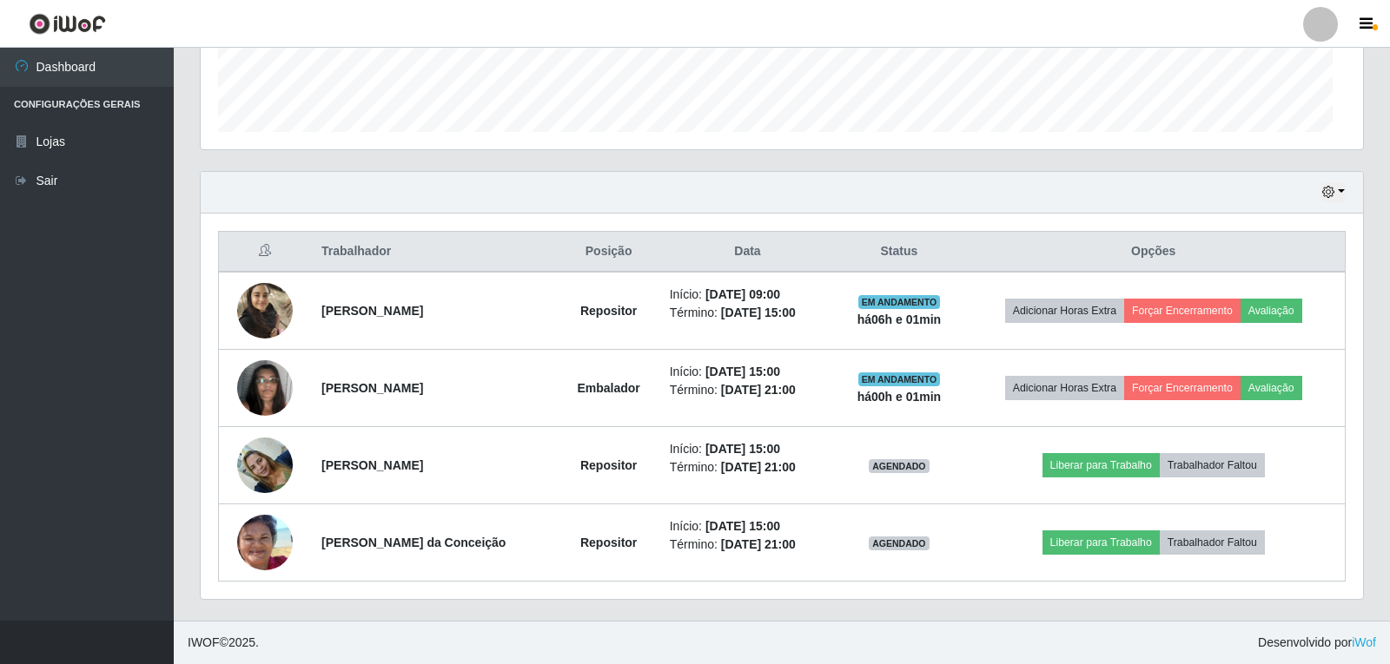
scroll to position [360, 1158]
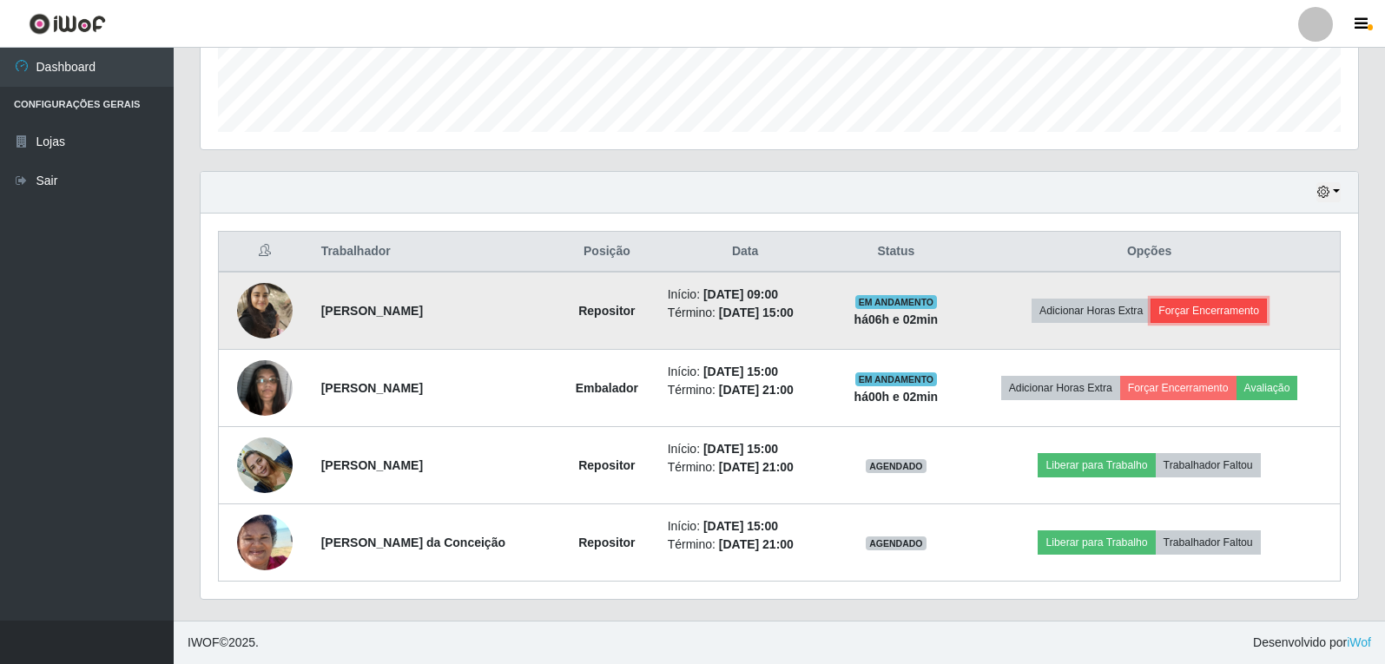
click at [1189, 318] on button "Forçar Encerramento" at bounding box center [1209, 311] width 116 height 24
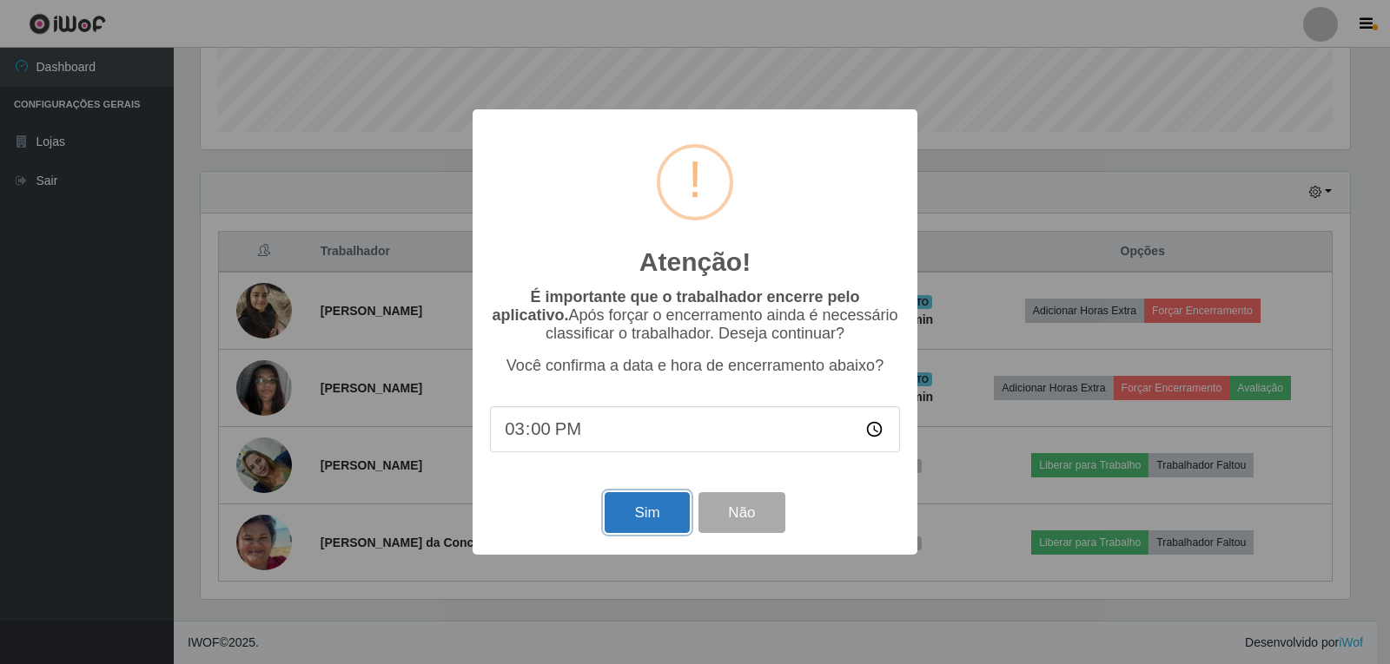
click at [631, 526] on button "Sim" at bounding box center [646, 512] width 84 height 41
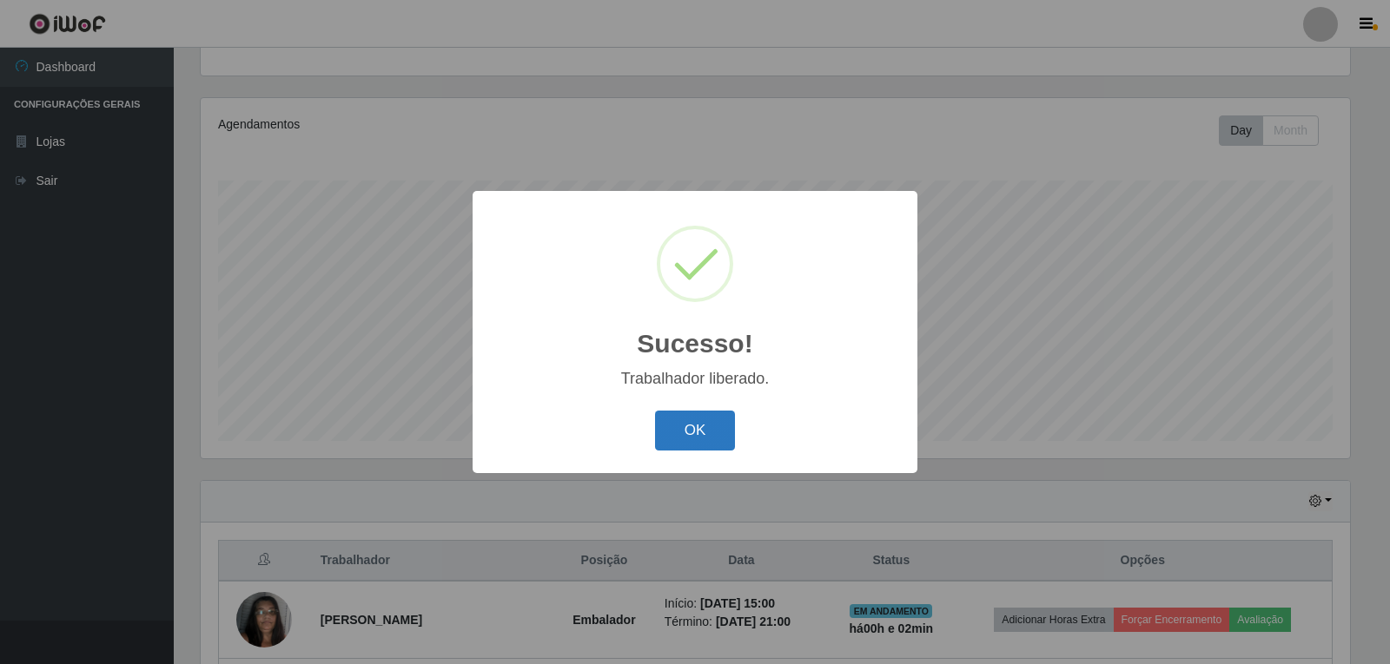
click at [681, 426] on button "OK" at bounding box center [695, 431] width 81 height 41
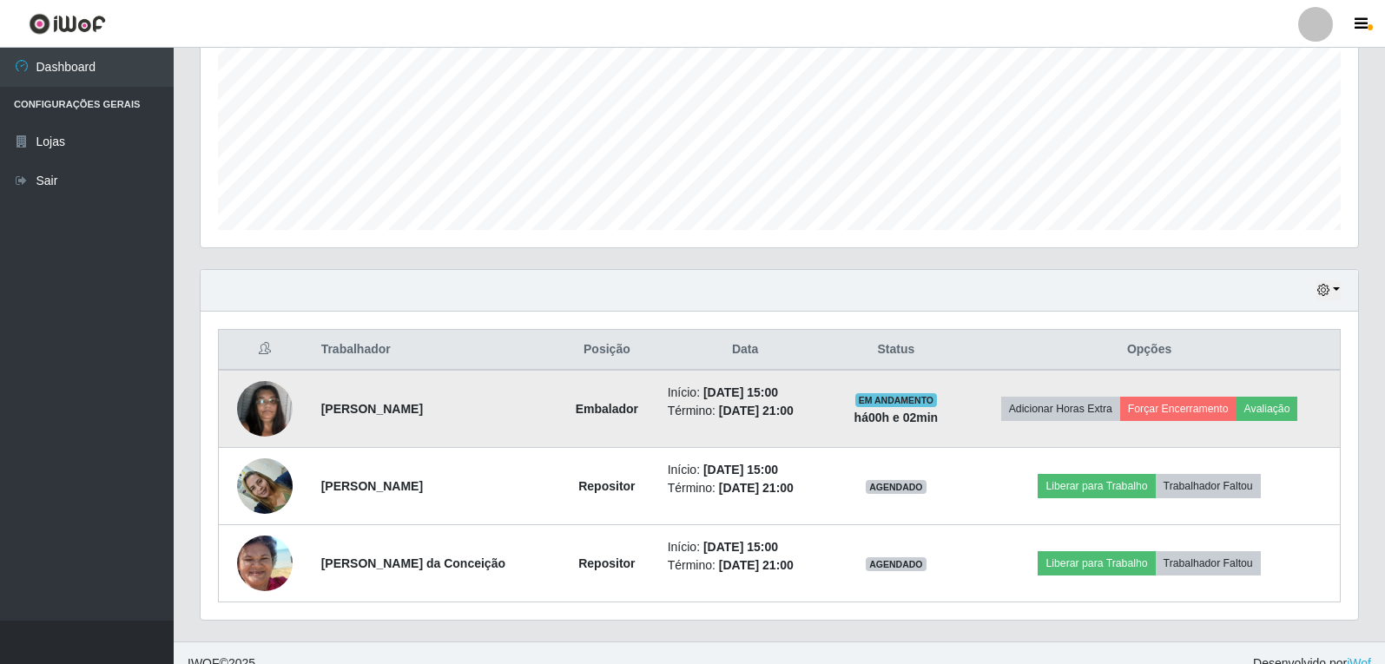
scroll to position [412, 0]
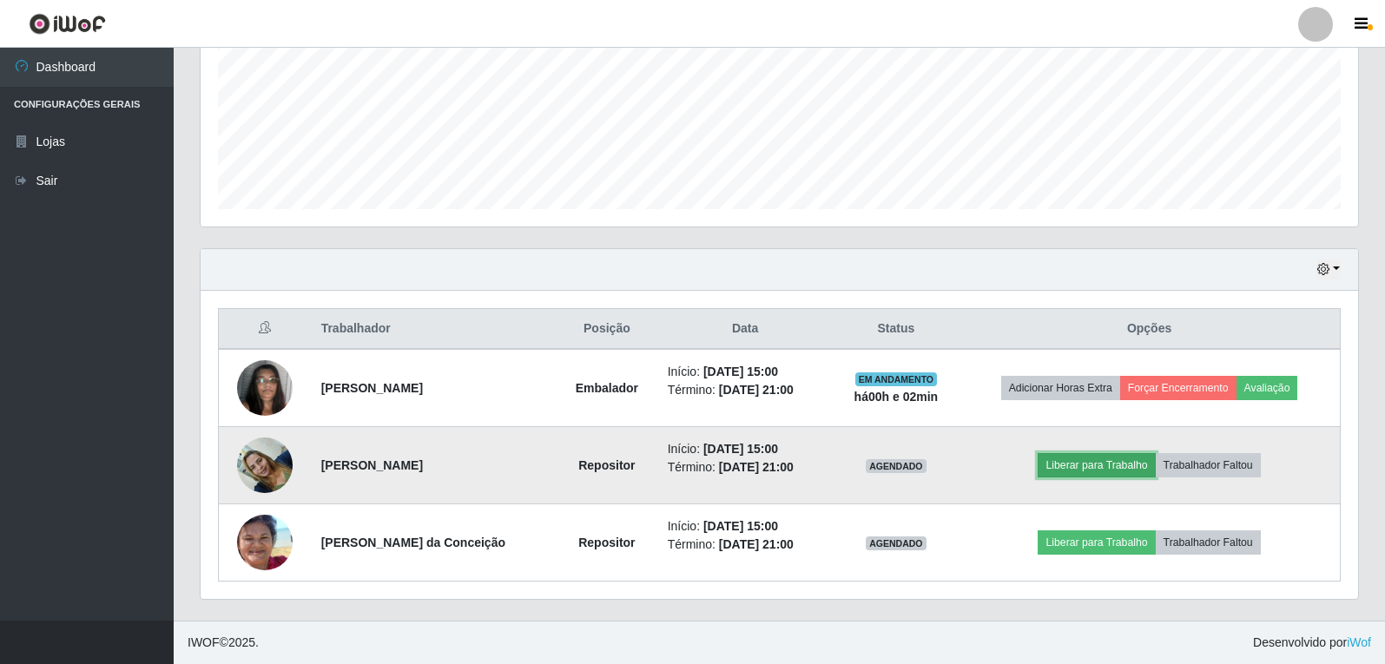
click at [1111, 471] on button "Liberar para Trabalho" at bounding box center [1096, 465] width 117 height 24
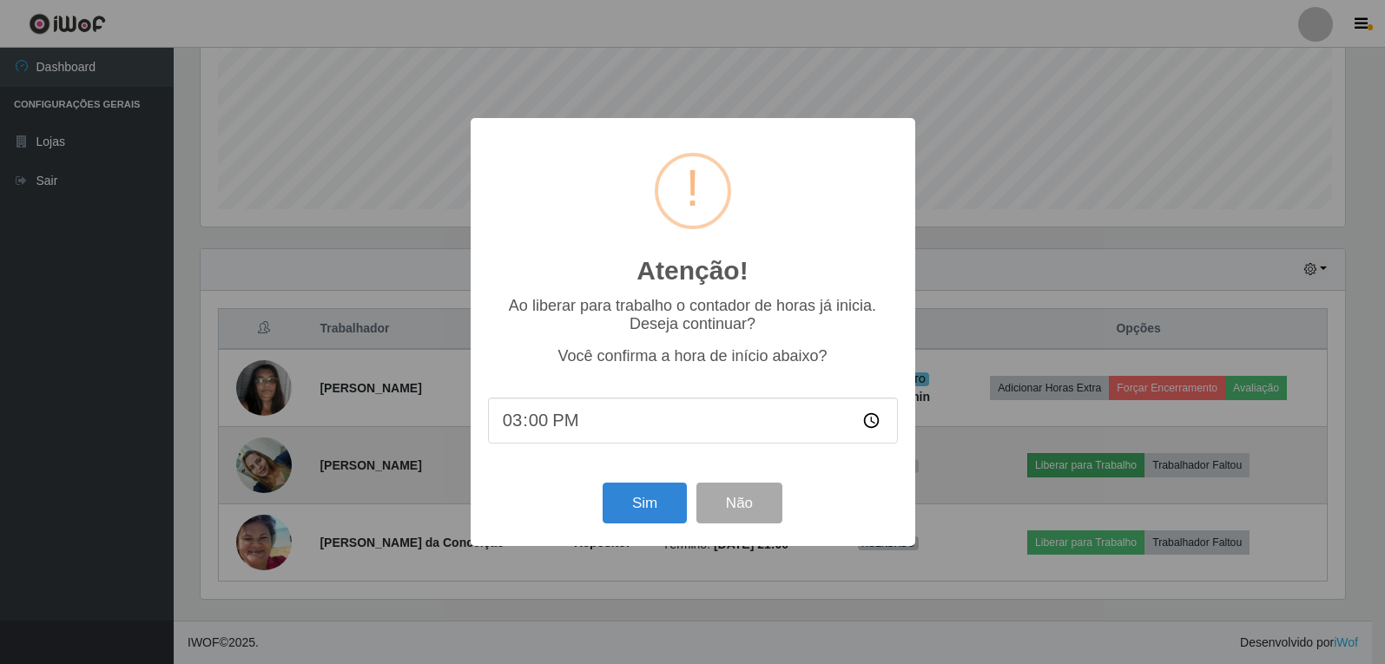
scroll to position [360, 1149]
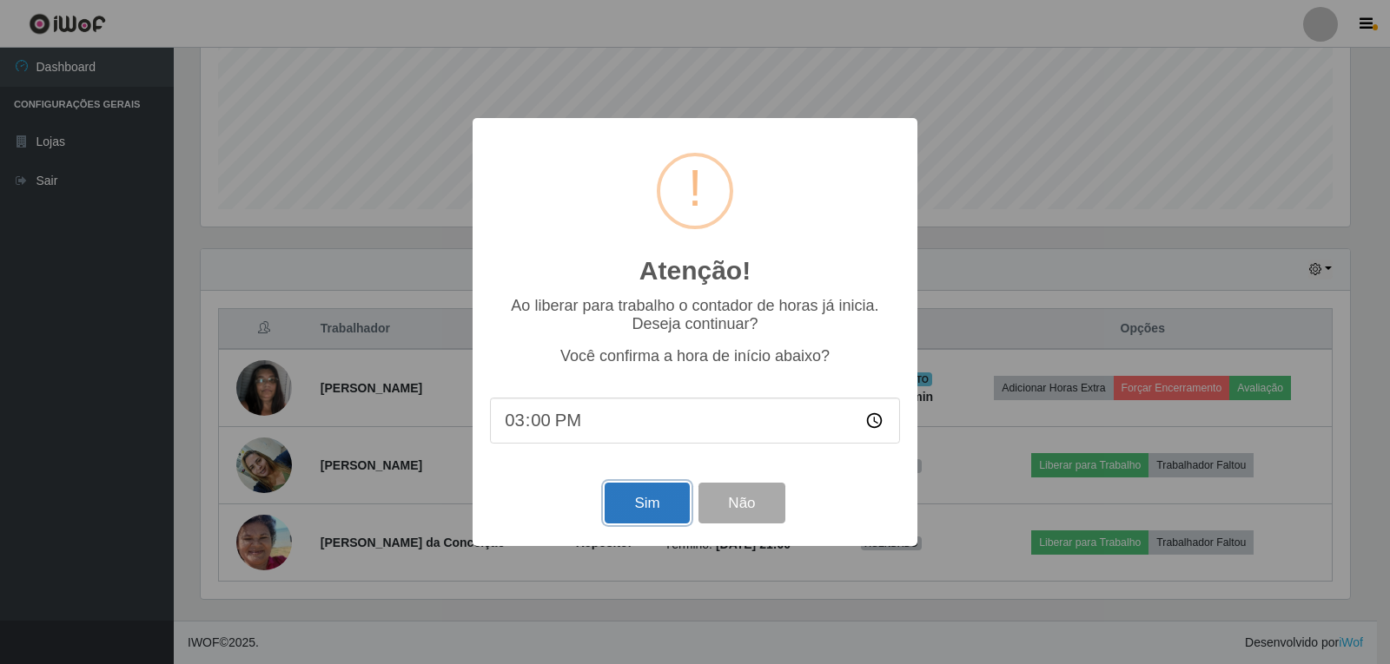
click at [623, 505] on button "Sim" at bounding box center [646, 503] width 84 height 41
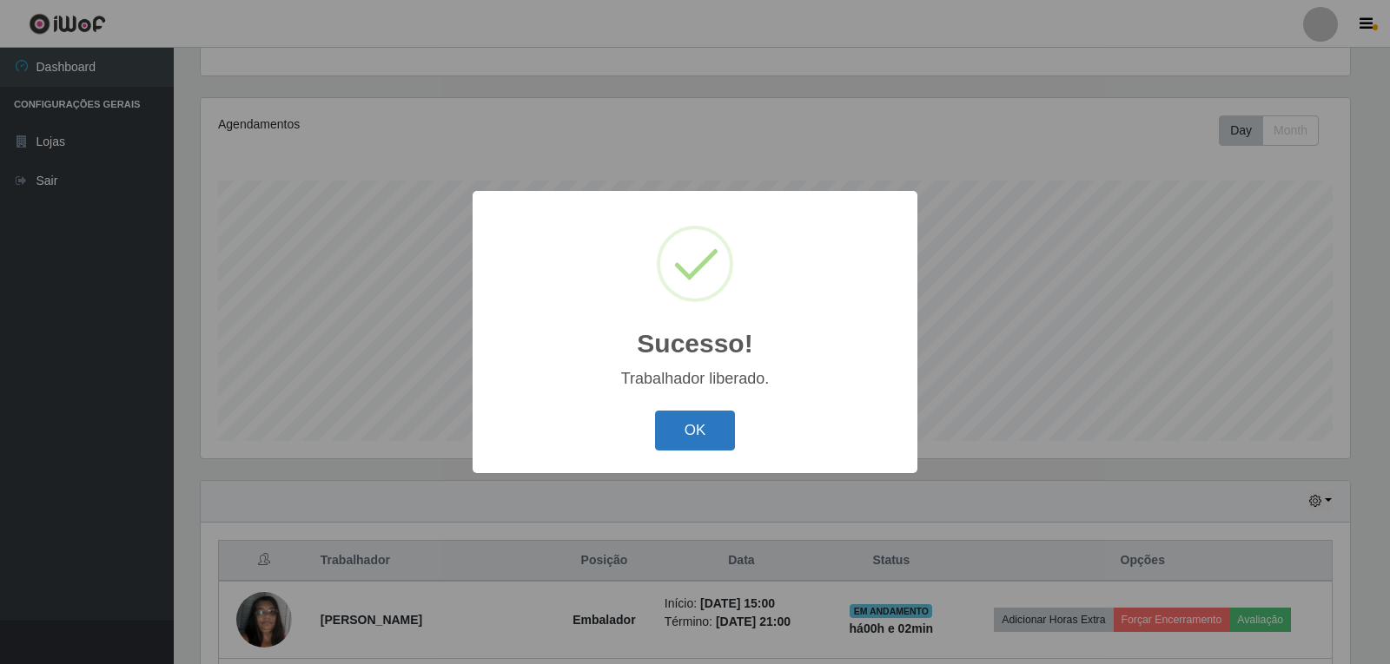
click at [713, 434] on button "OK" at bounding box center [695, 431] width 81 height 41
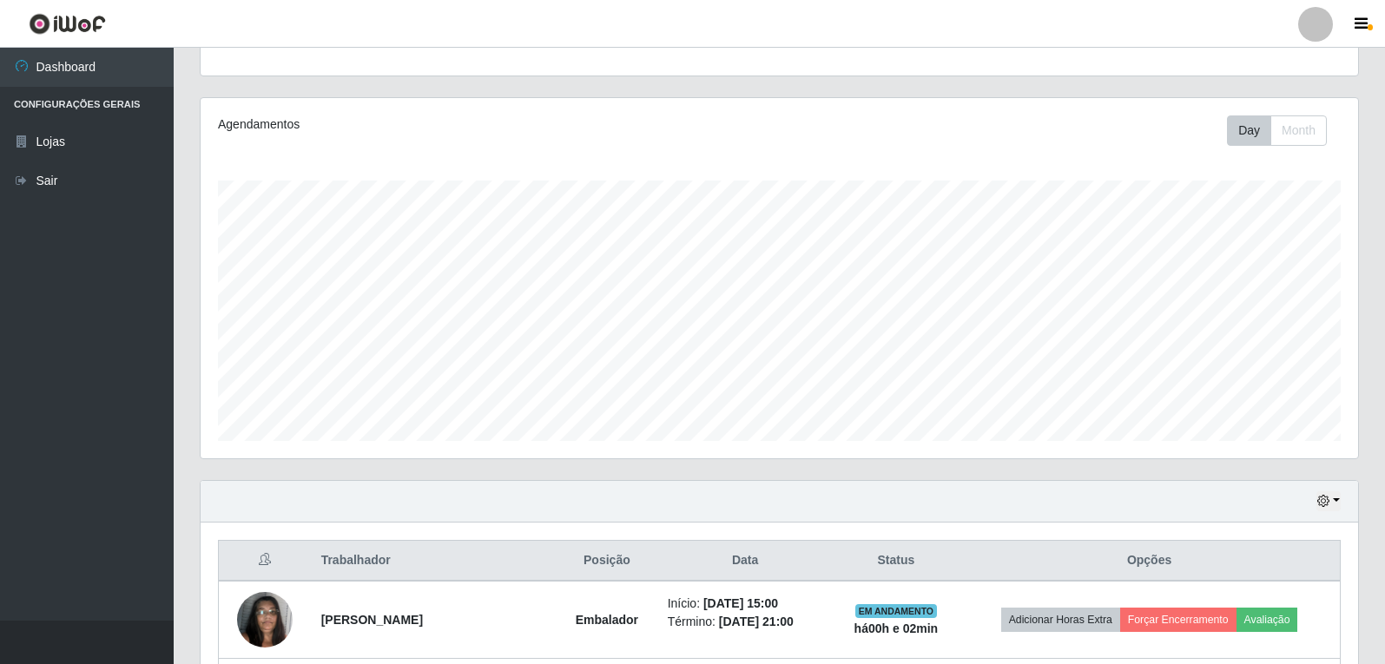
scroll to position [0, 0]
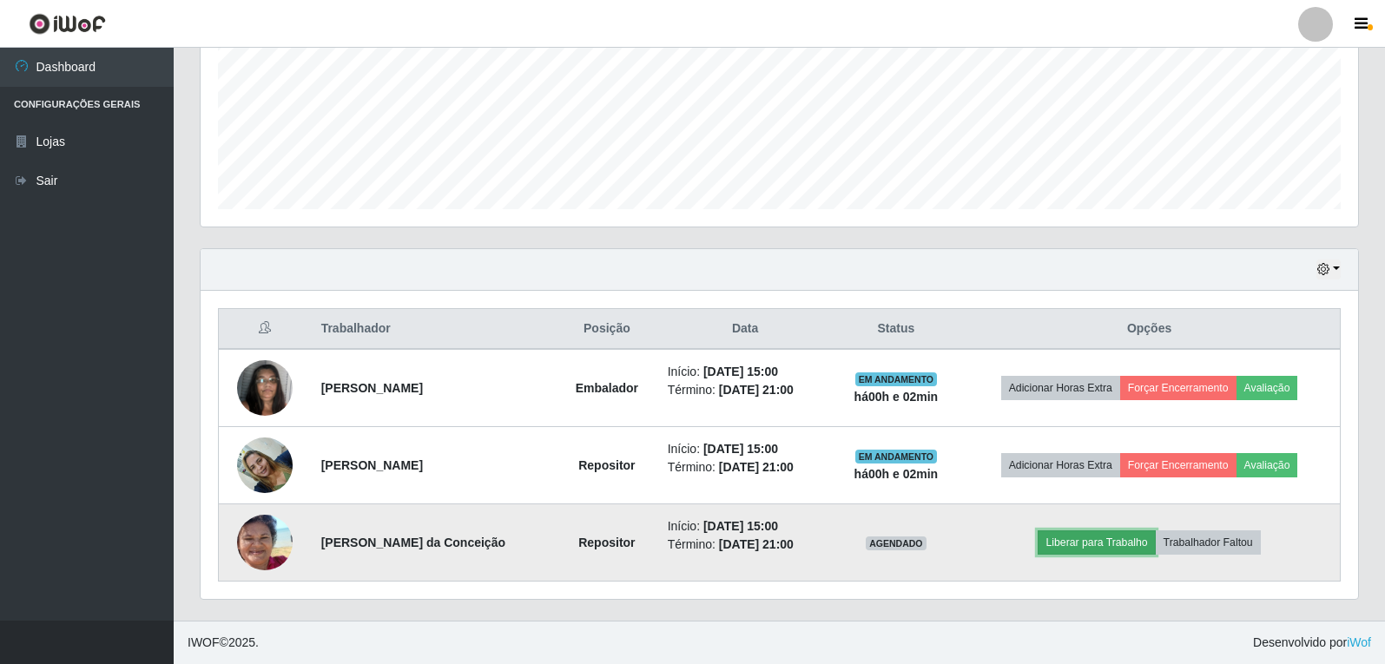
click at [1106, 550] on button "Liberar para Trabalho" at bounding box center [1096, 543] width 117 height 24
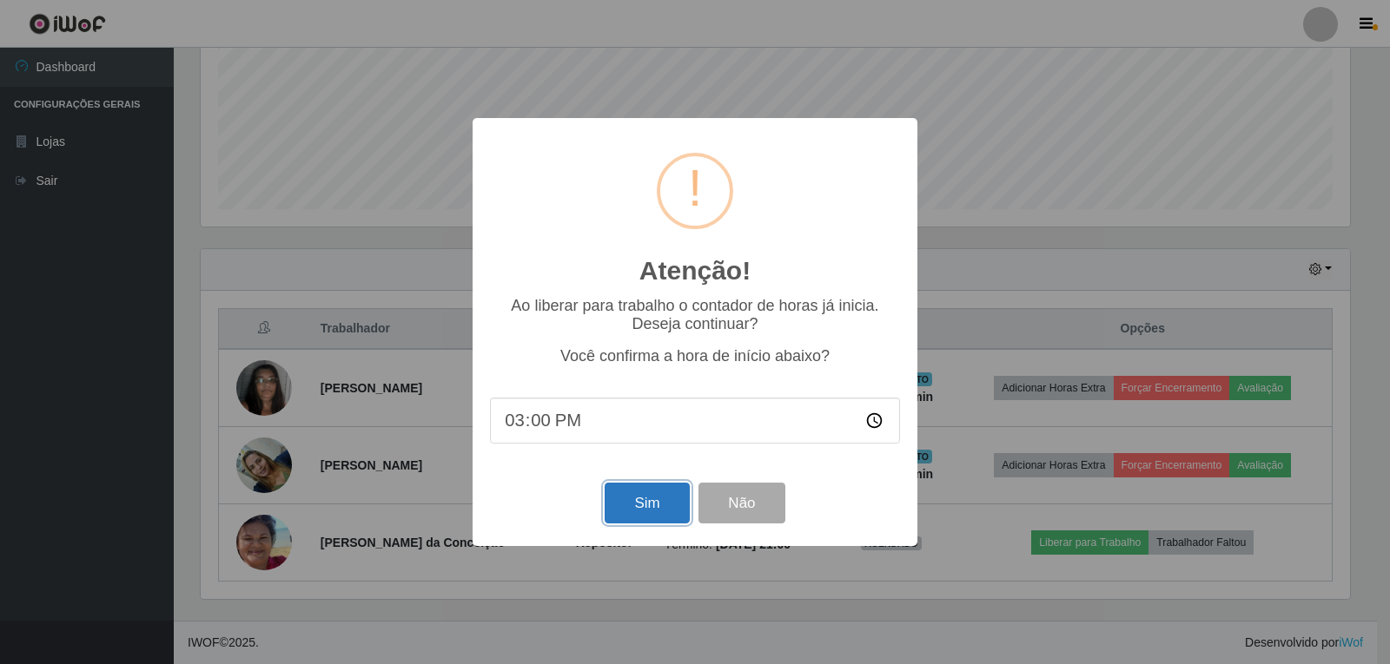
click at [643, 505] on button "Sim" at bounding box center [646, 503] width 84 height 41
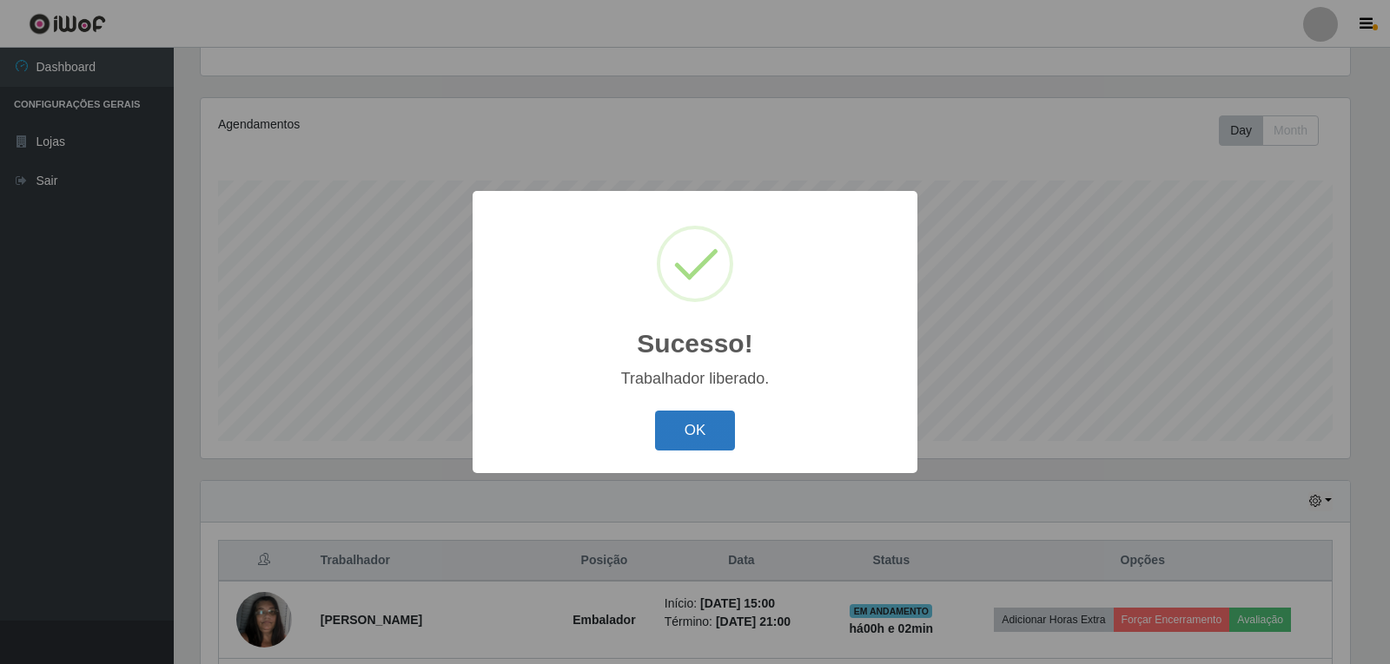
click at [697, 443] on button "OK" at bounding box center [695, 431] width 81 height 41
